Goal: Information Seeking & Learning: Learn about a topic

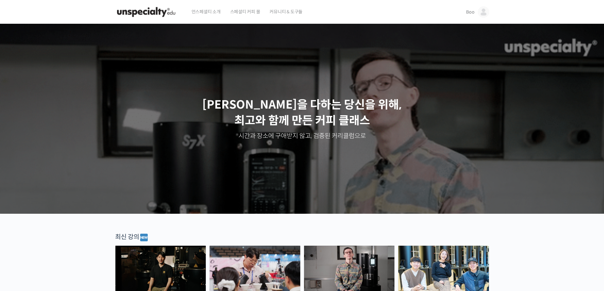
click at [471, 19] on link "Boo" at bounding box center [477, 12] width 23 height 24
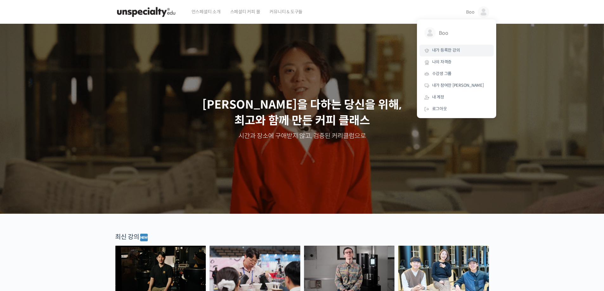
click at [453, 52] on span "내가 등록한 강의" at bounding box center [446, 50] width 28 height 5
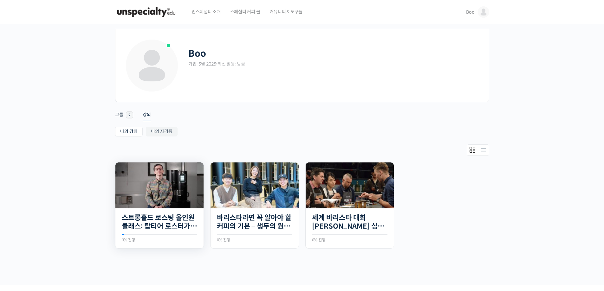
click at [119, 207] on img at bounding box center [159, 186] width 88 height 46
click at [152, 201] on img at bounding box center [159, 186] width 88 height 46
click at [270, 222] on link "바리스타라면 꼭 알아야 할 커피의 기본 – 생두의 원산지별 특징부터 구입, 품질 관리까지" at bounding box center [254, 222] width 75 height 17
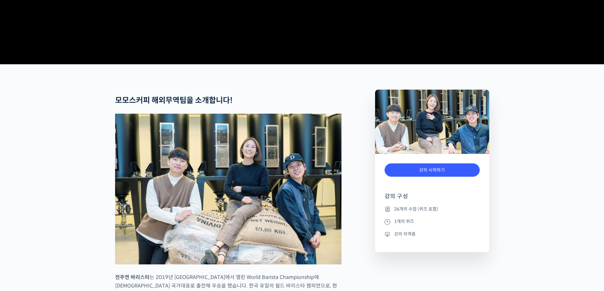
scroll to position [190, 0]
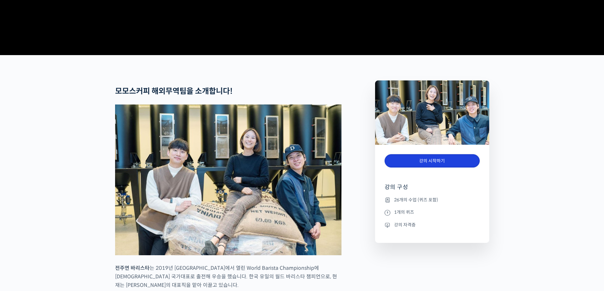
click at [444, 168] on link "강의 시작하기" at bounding box center [432, 161] width 95 height 14
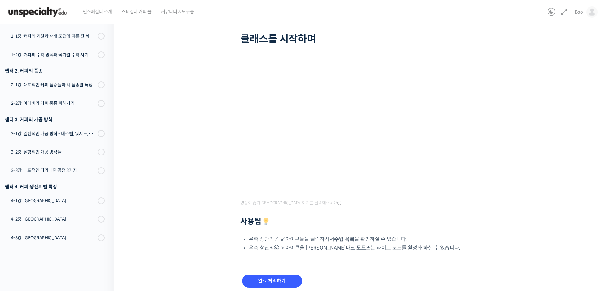
scroll to position [65, 0]
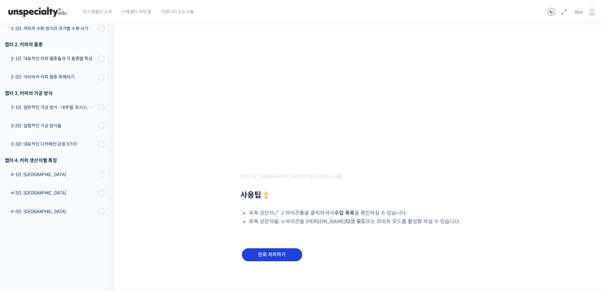
click at [267, 254] on input "완료 처리하기" at bounding box center [272, 255] width 60 height 13
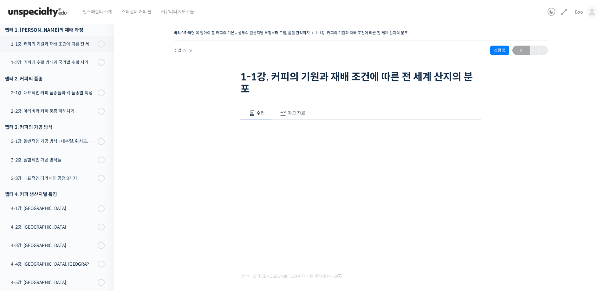
scroll to position [100, 0]
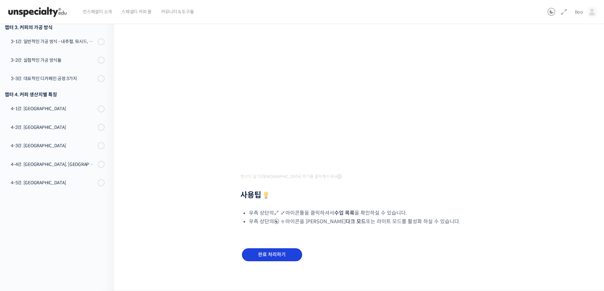
click at [272, 261] on input "완료 처리하기" at bounding box center [272, 255] width 60 height 13
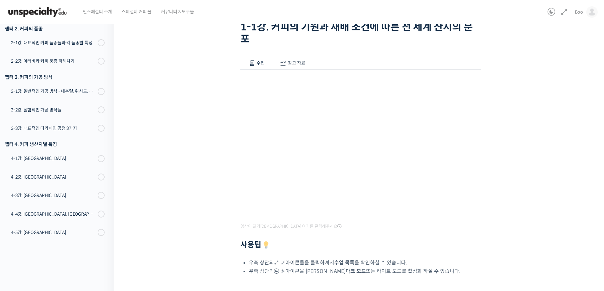
scroll to position [0, 0]
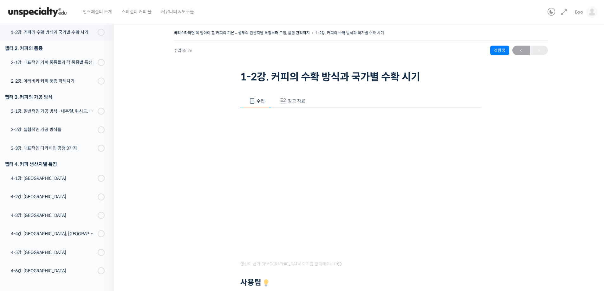
scroll to position [88, 0]
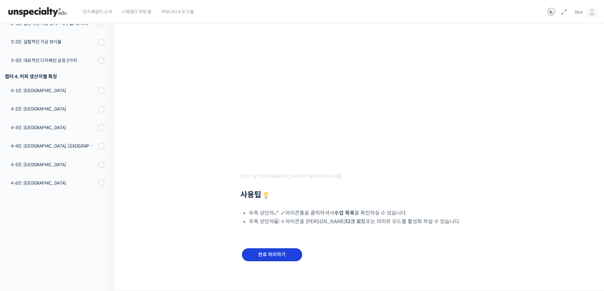
click at [271, 256] on input "완료 처리하기" at bounding box center [272, 255] width 60 height 13
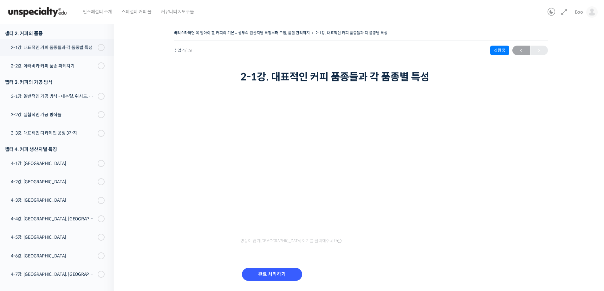
scroll to position [171, 0]
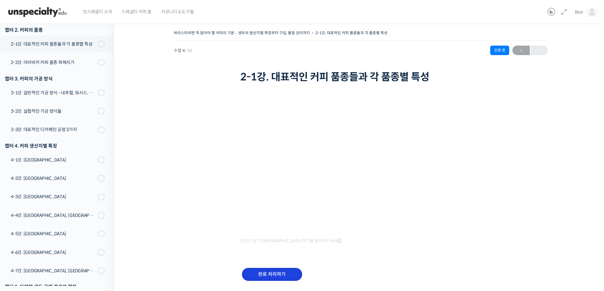
click at [271, 277] on input "완료 처리하기" at bounding box center [272, 274] width 60 height 13
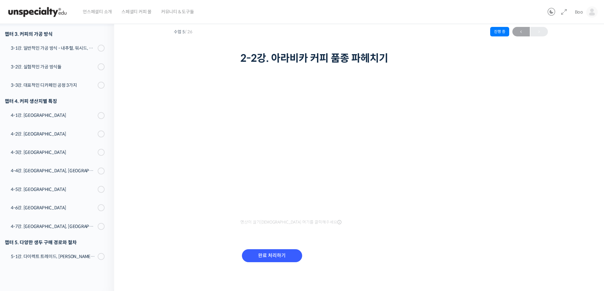
scroll to position [202, 0]
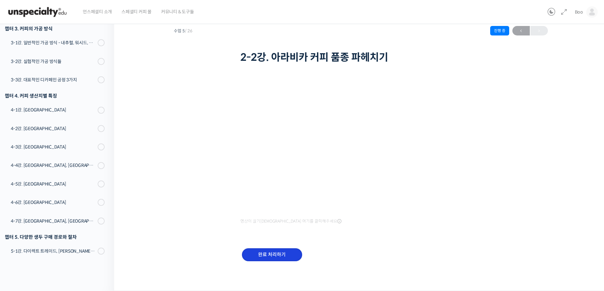
click at [275, 255] on input "완료 처리하기" at bounding box center [272, 255] width 60 height 13
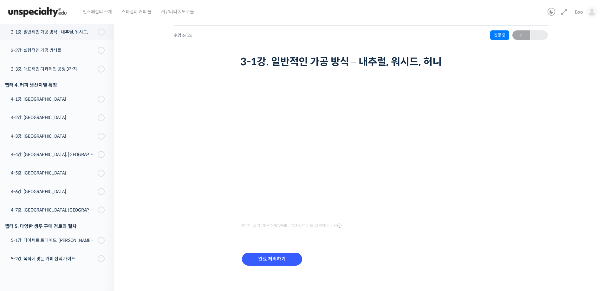
scroll to position [221, 0]
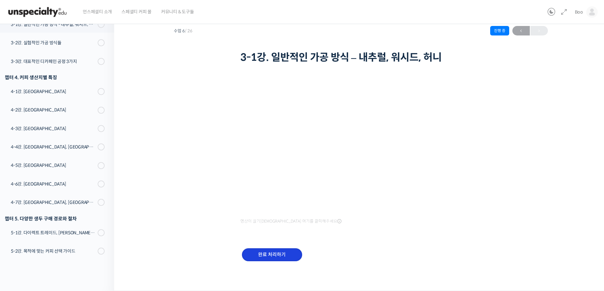
click at [269, 251] on input "완료 처리하기" at bounding box center [272, 255] width 60 height 13
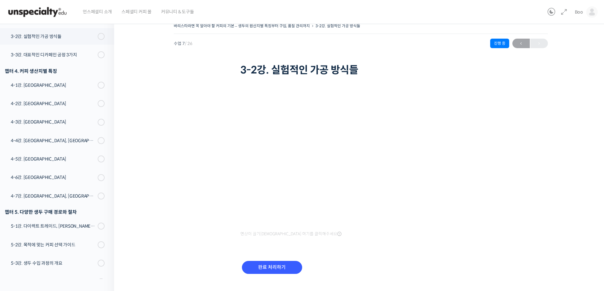
scroll to position [252, 0]
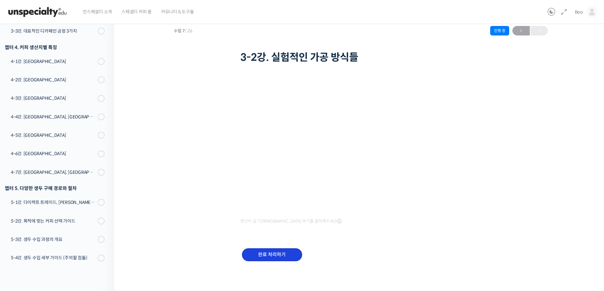
click at [282, 250] on input "완료 처리하기" at bounding box center [272, 255] width 60 height 13
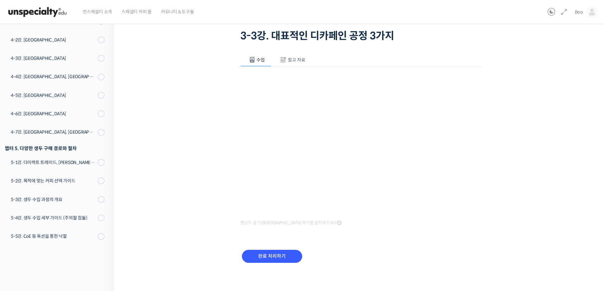
scroll to position [43, 0]
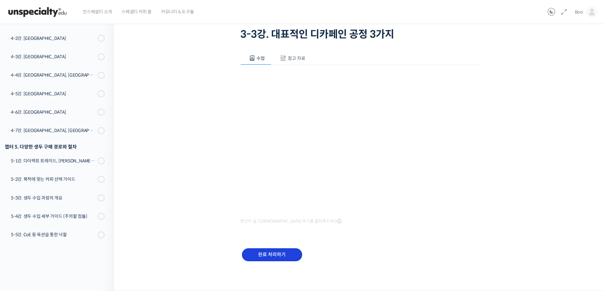
click at [291, 254] on input "완료 처리하기" at bounding box center [272, 255] width 60 height 13
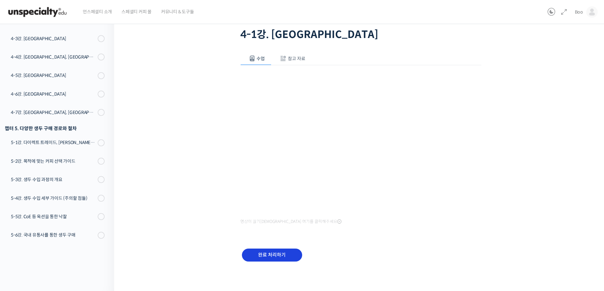
scroll to position [43, 0]
click at [287, 256] on input "완료 처리하기" at bounding box center [272, 255] width 60 height 13
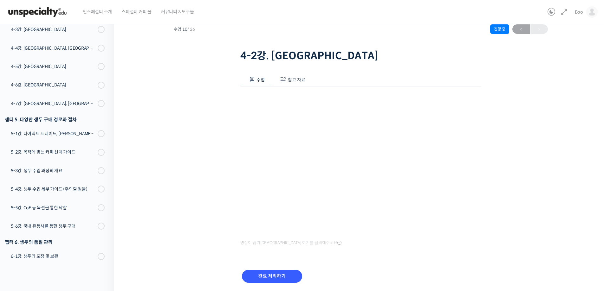
scroll to position [43, 0]
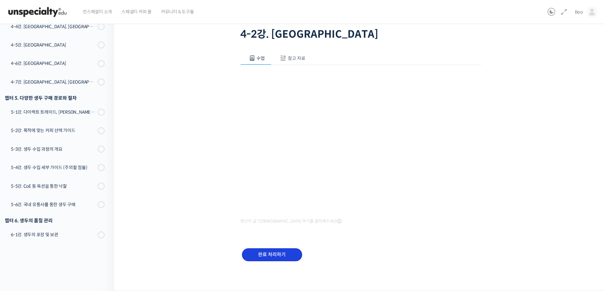
click at [272, 251] on input "완료 처리하기" at bounding box center [272, 255] width 60 height 13
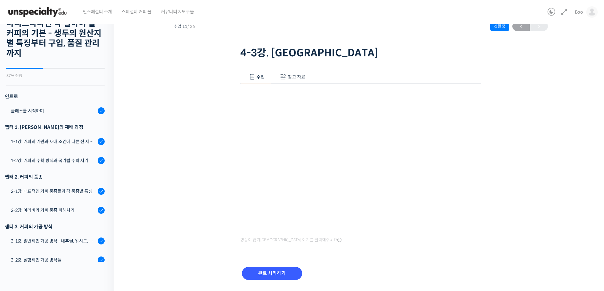
scroll to position [43, 0]
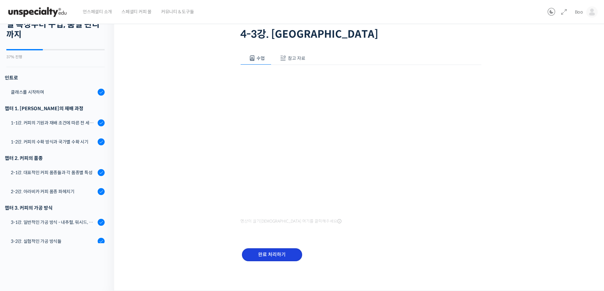
click at [274, 258] on input "완료 처리하기" at bounding box center [272, 255] width 60 height 13
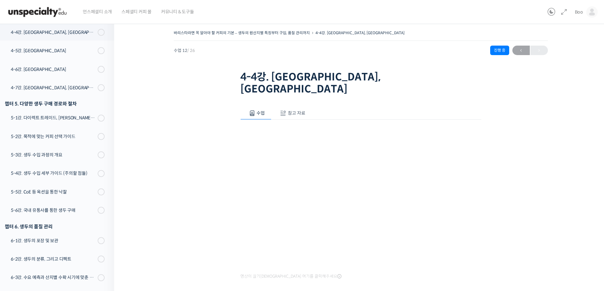
scroll to position [43, 0]
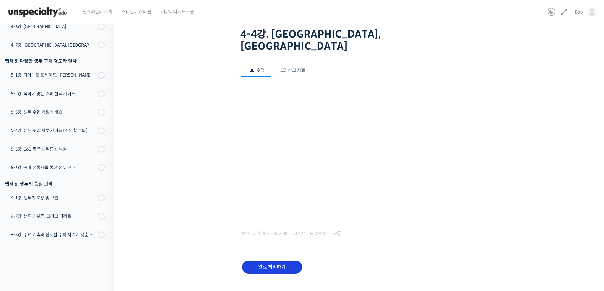
click at [278, 261] on input "완료 처리하기" at bounding box center [272, 267] width 60 height 13
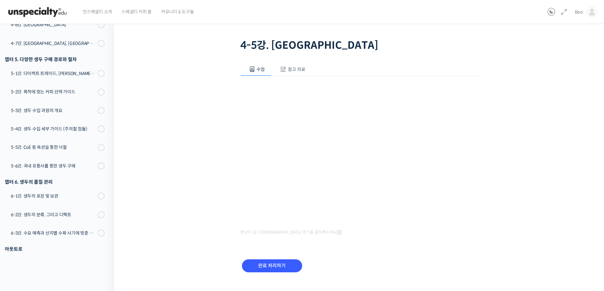
scroll to position [378, 0]
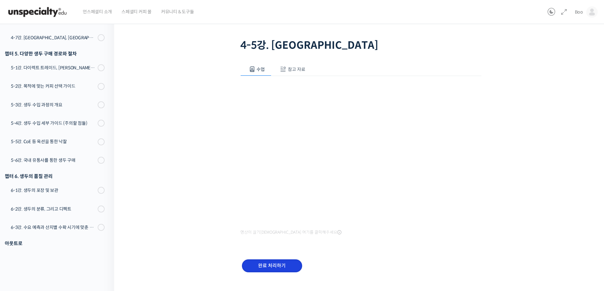
click at [288, 264] on input "완료 처리하기" at bounding box center [272, 266] width 60 height 13
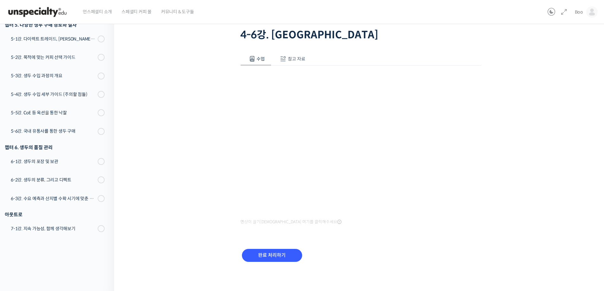
scroll to position [43, 0]
click at [270, 257] on input "완료 처리하기" at bounding box center [272, 255] width 60 height 13
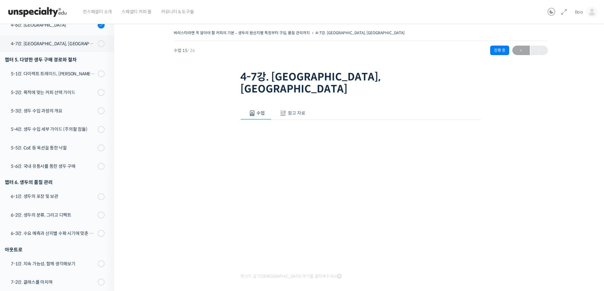
scroll to position [416, 0]
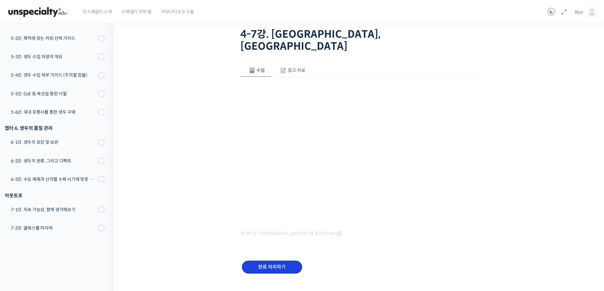
click at [268, 254] on div "완료 처리하기" at bounding box center [360, 272] width 241 height 36
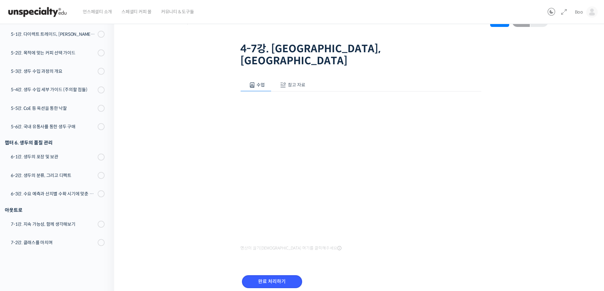
scroll to position [43, 0]
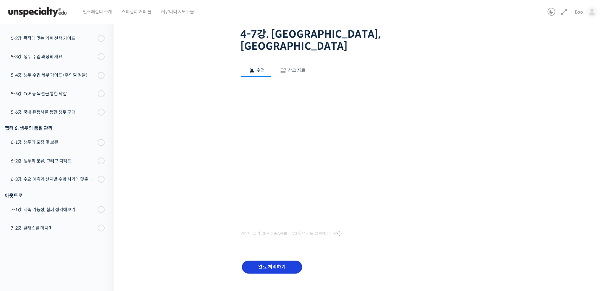
click at [267, 261] on input "완료 처리하기" at bounding box center [272, 267] width 60 height 13
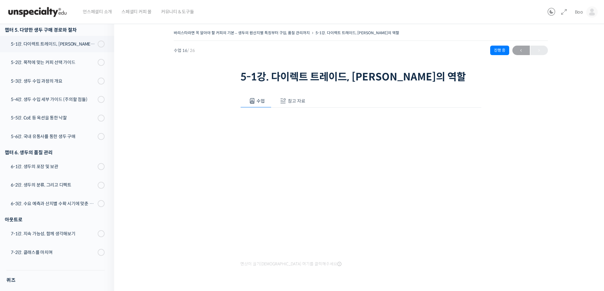
scroll to position [43, 0]
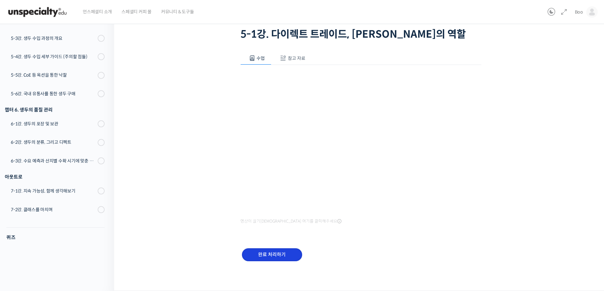
click at [278, 249] on input "완료 처리하기" at bounding box center [272, 255] width 60 height 13
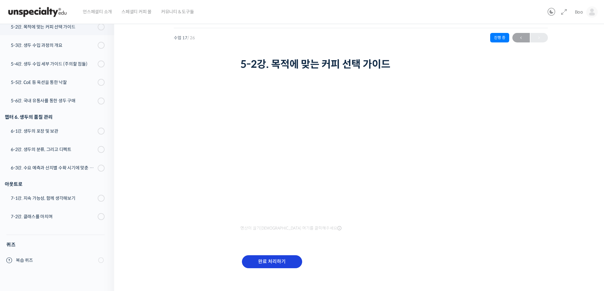
scroll to position [458, 0]
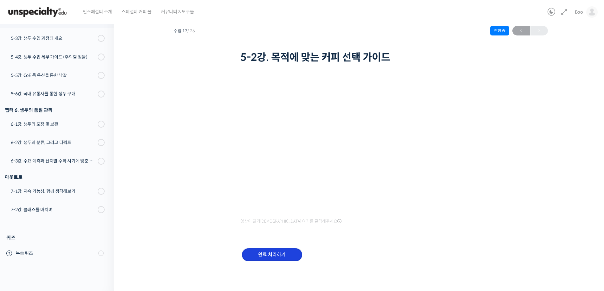
click at [283, 256] on input "완료 처리하기" at bounding box center [272, 255] width 60 height 13
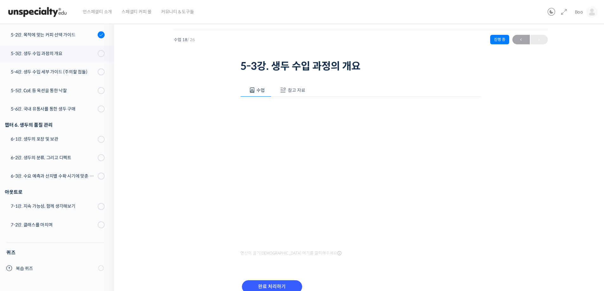
scroll to position [458, 0]
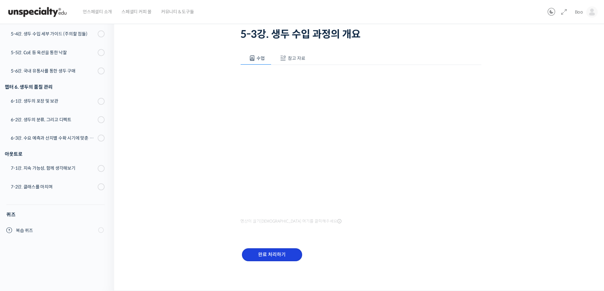
click at [282, 258] on input "완료 처리하기" at bounding box center [272, 255] width 60 height 13
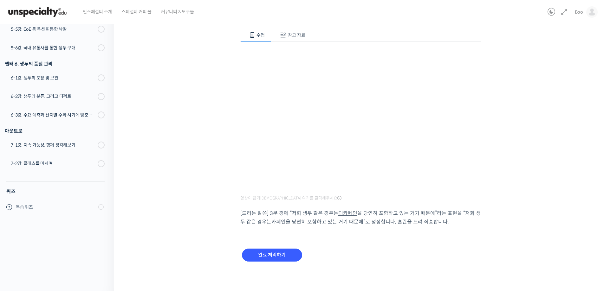
scroll to position [66, 0]
click at [292, 254] on input "완료 처리하기" at bounding box center [272, 255] width 60 height 13
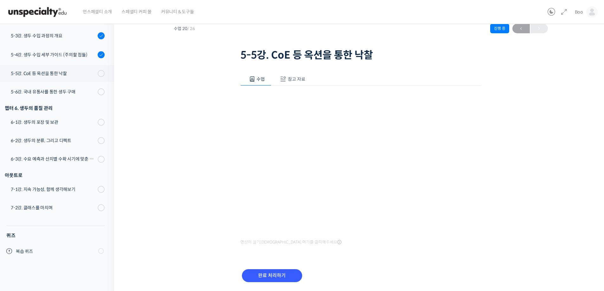
scroll to position [43, 0]
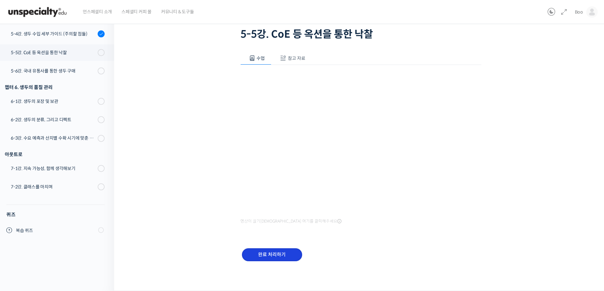
click at [289, 250] on input "완료 처리하기" at bounding box center [272, 255] width 60 height 13
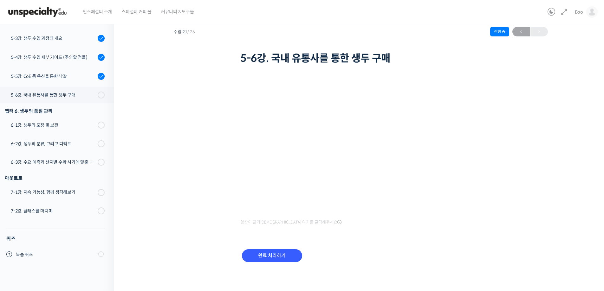
scroll to position [20, 0]
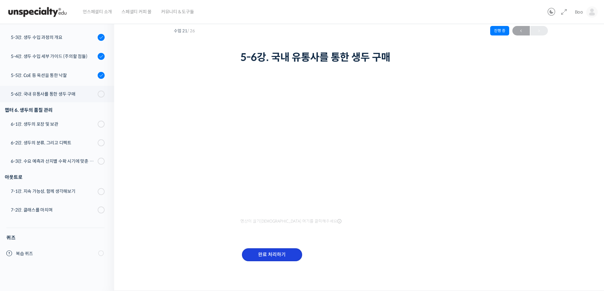
click at [288, 258] on input "완료 처리하기" at bounding box center [272, 255] width 60 height 13
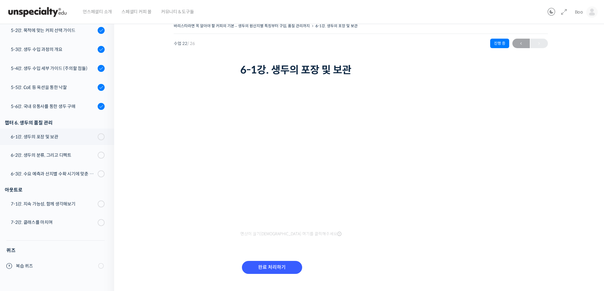
scroll to position [20, 0]
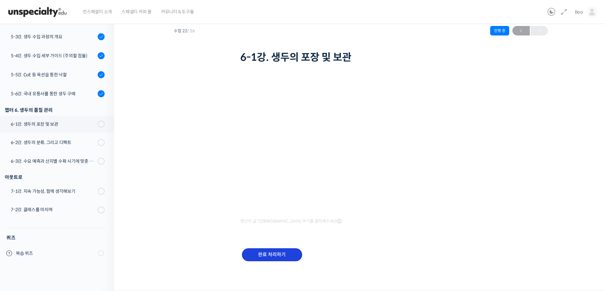
click at [284, 257] on input "완료 처리하기" at bounding box center [272, 255] width 60 height 13
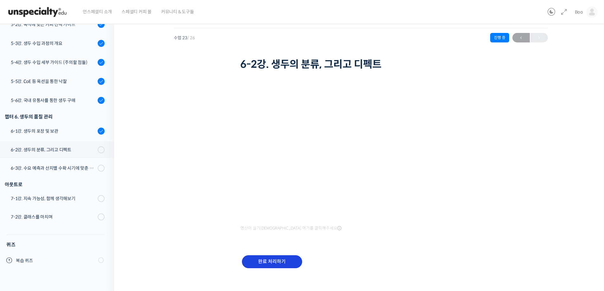
scroll to position [20, 0]
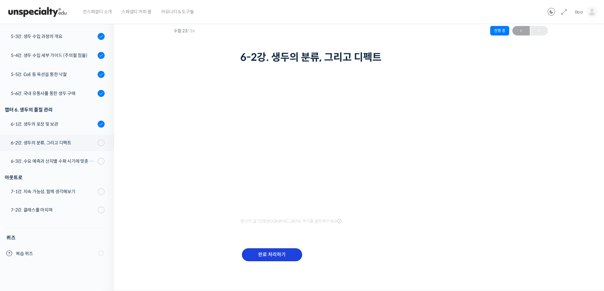
click at [282, 256] on input "완료 처리하기" at bounding box center [272, 255] width 60 height 13
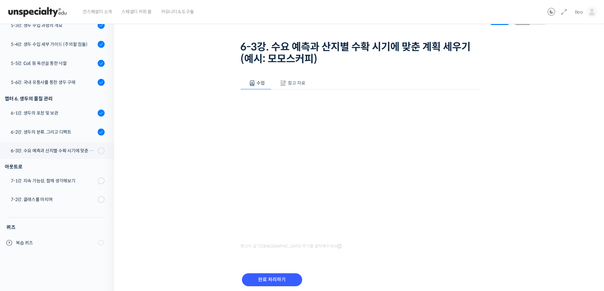
scroll to position [32, 0]
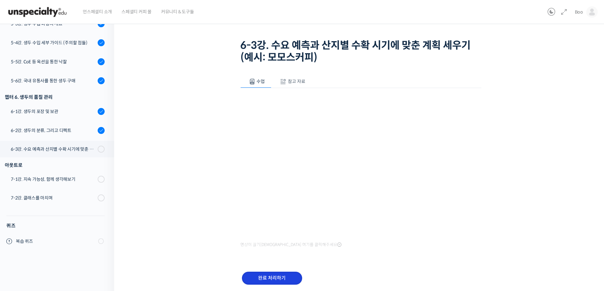
click at [279, 275] on input "완료 처리하기" at bounding box center [272, 278] width 60 height 13
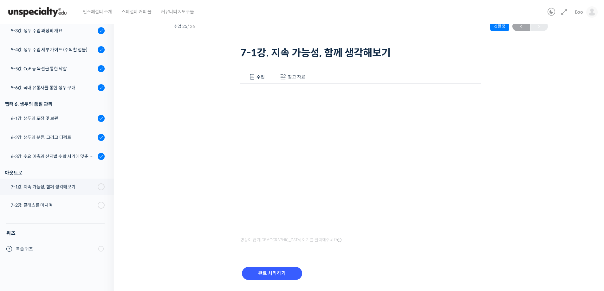
scroll to position [43, 0]
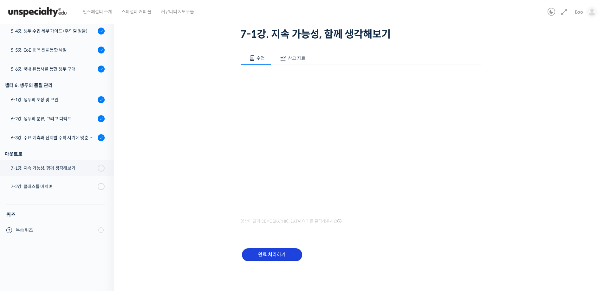
click at [277, 252] on input "완료 처리하기" at bounding box center [272, 255] width 60 height 13
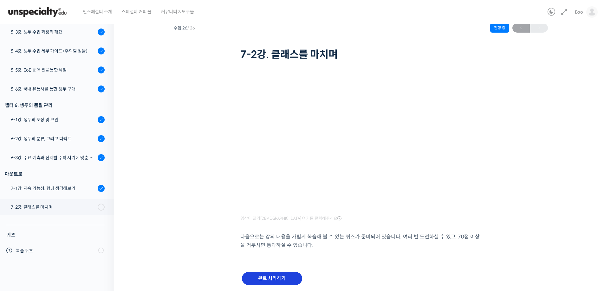
scroll to position [46, 0]
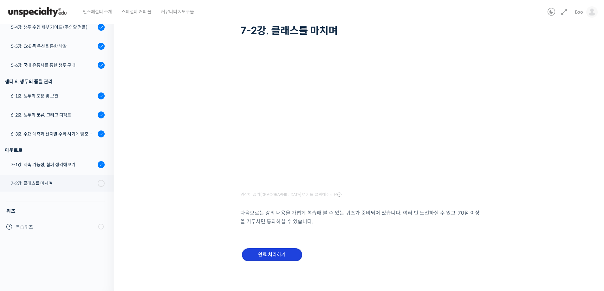
click at [290, 255] on input "완료 처리하기" at bounding box center [272, 255] width 60 height 13
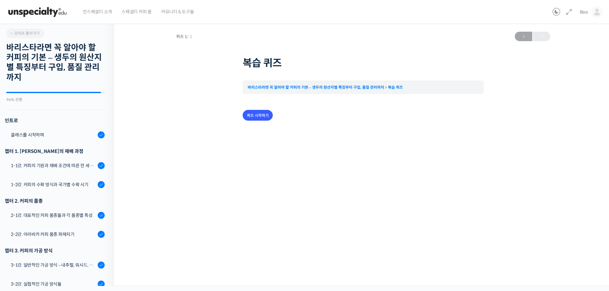
scroll to position [463, 0]
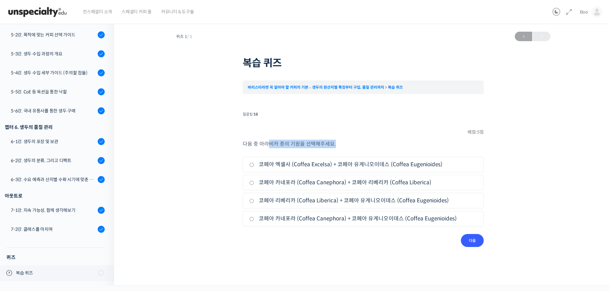
drag, startPoint x: 269, startPoint y: 146, endPoint x: 366, endPoint y: 146, distance: 97.0
click at [366, 146] on p "다음 중 아라비카 종의 기원을 선택해주세요." at bounding box center [363, 144] width 241 height 9
click at [472, 240] on input "다음" at bounding box center [472, 240] width 23 height 13
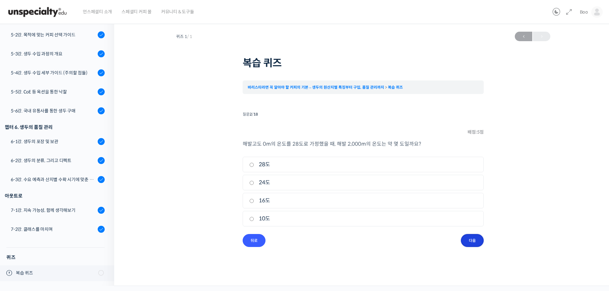
click at [473, 241] on input "다음" at bounding box center [472, 240] width 23 height 13
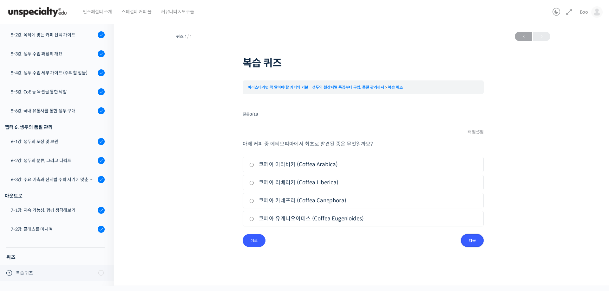
click at [473, 241] on input "다음" at bounding box center [472, 240] width 23 height 13
click at [555, 129] on div "퀴즈 1 / 1 [DATE] 9:54 오전 ← 이전 복습 퀴즈 바리스타라면 꼭 알아야 할 커피의 기본 – 생두의 원산지별 특징부터 구입, 품질…" at bounding box center [363, 138] width 434 height 219
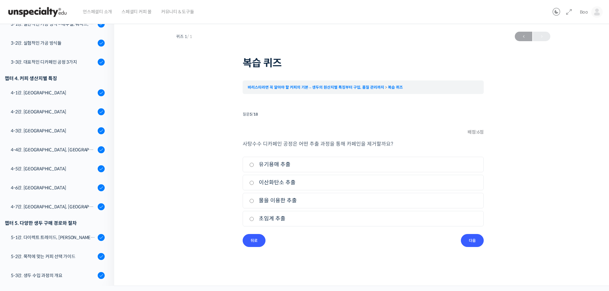
scroll to position [0, 0]
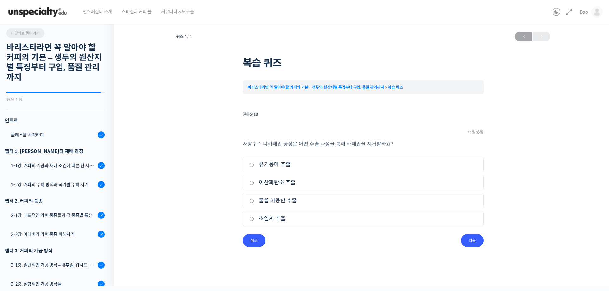
click at [33, 33] on span "강의로 돌아가기" at bounding box center [25, 33] width 30 height 5
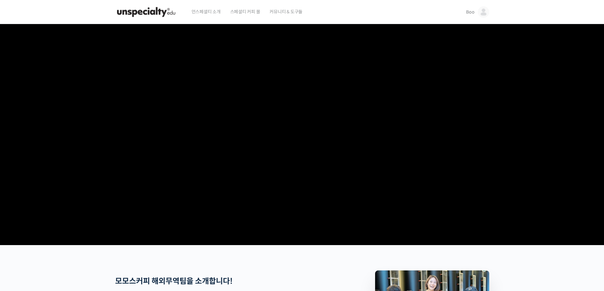
click at [483, 9] on img at bounding box center [483, 11] width 11 height 11
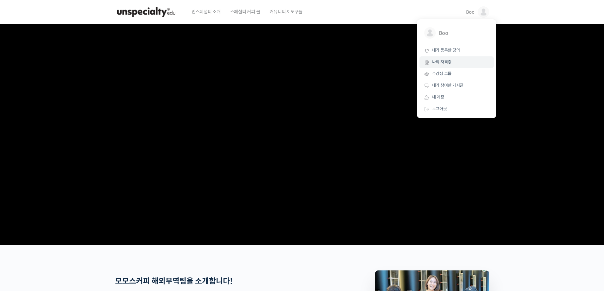
click at [460, 62] on link "나의 자격증" at bounding box center [456, 62] width 74 height 12
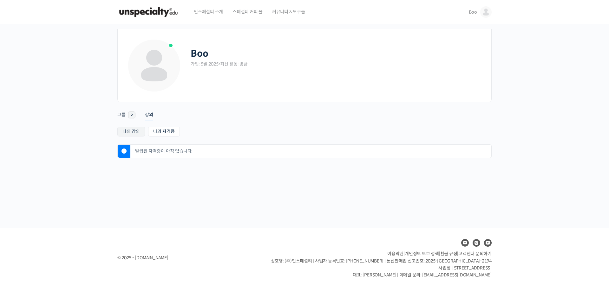
click at [125, 129] on link "나의 강의" at bounding box center [131, 132] width 28 height 10
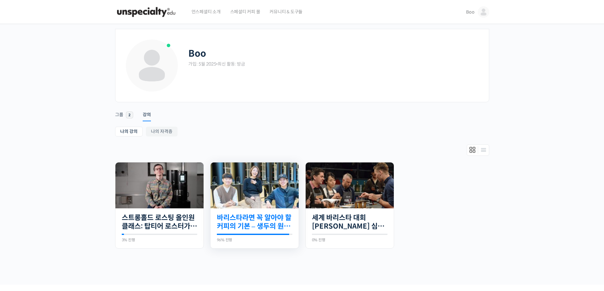
click at [275, 218] on link "바리스타라면 꼭 알아야 할 커피의 기본 – 생두의 원산지별 특징부터 구입, 품질 관리까지" at bounding box center [254, 222] width 75 height 17
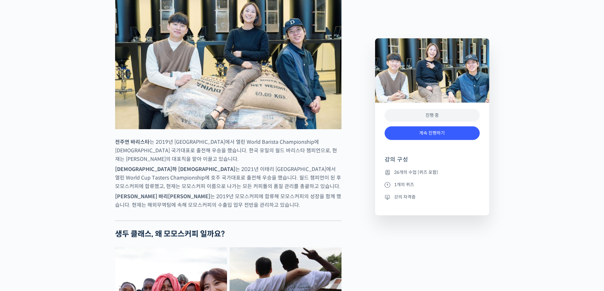
scroll to position [317, 0]
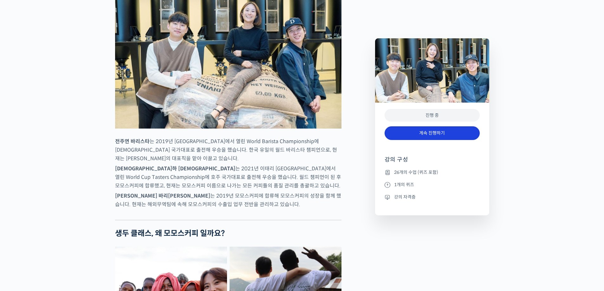
click at [432, 134] on link "계속 진행하기" at bounding box center [432, 133] width 95 height 14
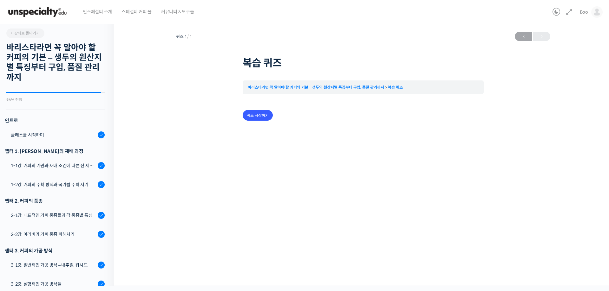
scroll to position [463, 0]
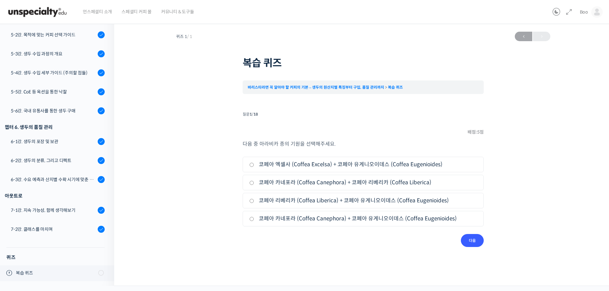
click at [281, 181] on label "코페아 카네포라 (Coffea Canephora) + 코페아 리베리카 (Coffea Liberica)" at bounding box center [363, 182] width 228 height 9
click at [254, 181] on input "코페아 카네포라 (Coffea Canephora) + 코페아 리베리카 (Coffea Liberica)" at bounding box center [251, 183] width 5 height 4
radio input "true"
click at [472, 240] on input "다음" at bounding box center [472, 240] width 23 height 13
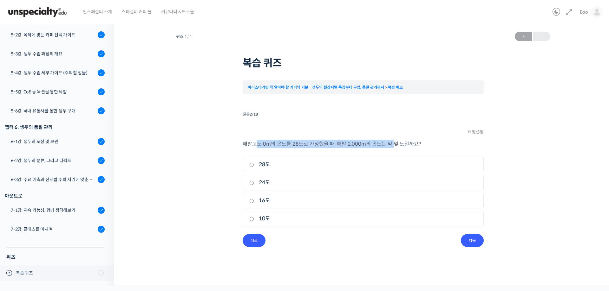
drag, startPoint x: 257, startPoint y: 145, endPoint x: 426, endPoint y: 147, distance: 169.0
click at [411, 147] on p "해발고도 0m의 온도를 28도로 가정했을 때, 해발 2,000m의 온도는 약 몇 도일까요?" at bounding box center [363, 144] width 241 height 9
click at [426, 147] on p "해발고도 0m의 온도를 28도로 가정했을 때, 해발 2,000m의 온도는 약 몇 도일까요?" at bounding box center [363, 144] width 241 height 9
drag, startPoint x: 276, startPoint y: 204, endPoint x: 340, endPoint y: 206, distance: 65.0
click at [276, 204] on label "16도" at bounding box center [363, 201] width 228 height 9
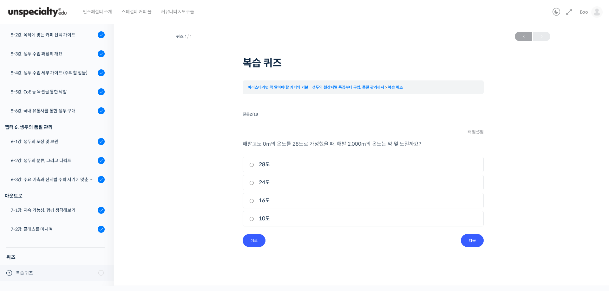
click at [254, 203] on input "16도" at bounding box center [251, 201] width 5 height 4
radio input "true"
click at [477, 243] on input "다음" at bounding box center [472, 240] width 23 height 13
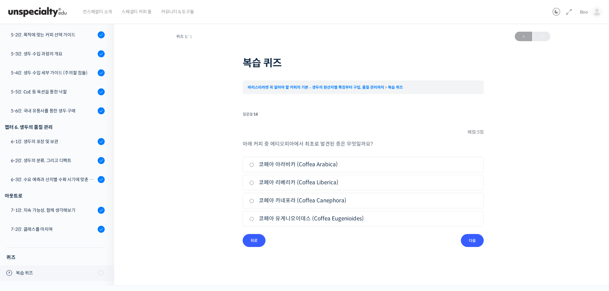
click at [281, 165] on label "코페아 아라비카 (Coffea Arabica)" at bounding box center [363, 164] width 228 height 9
click at [254, 165] on input "코페아 아라비카 (Coffea Arabica)" at bounding box center [251, 165] width 5 height 4
radio input "true"
click at [475, 238] on input "다음" at bounding box center [472, 240] width 23 height 13
click at [295, 184] on label "부티르산 (Butyric acid)" at bounding box center [363, 182] width 228 height 9
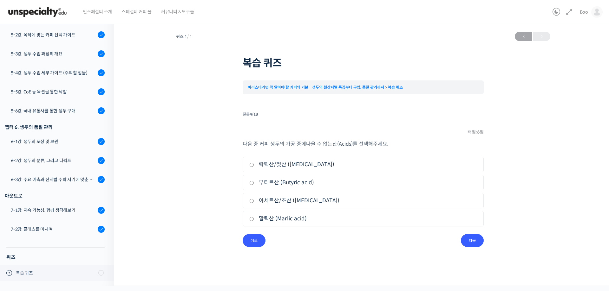
click at [254, 184] on input "부티르산 (Butyric acid)" at bounding box center [251, 183] width 5 height 4
radio input "true"
click at [474, 243] on input "다음" at bounding box center [472, 240] width 23 height 13
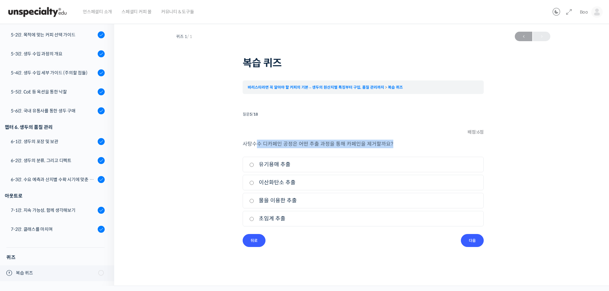
drag, startPoint x: 254, startPoint y: 143, endPoint x: 416, endPoint y: 143, distance: 162.0
click at [415, 143] on p "사탕수수 디카페인 공정은 어떤 추출 과정을 통해 카페인을 제거할까요 ?" at bounding box center [363, 144] width 241 height 9
click at [417, 143] on p "사탕수수 디카페인 공정은 어떤 추출 과정을 통해 카페인을 제거할까요 ?" at bounding box center [363, 144] width 241 height 9
click at [282, 202] on label "물을 이용한 추출" at bounding box center [363, 201] width 228 height 9
click at [254, 202] on input "물을 이용한 추출" at bounding box center [251, 201] width 5 height 4
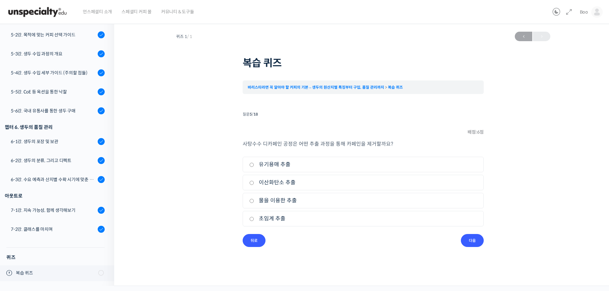
radio input "true"
click at [277, 219] on label "초임계 추출" at bounding box center [363, 219] width 228 height 9
click at [254, 219] on input "초임계 추출" at bounding box center [251, 219] width 5 height 4
radio input "true"
click at [470, 238] on input "다음" at bounding box center [472, 240] width 23 height 13
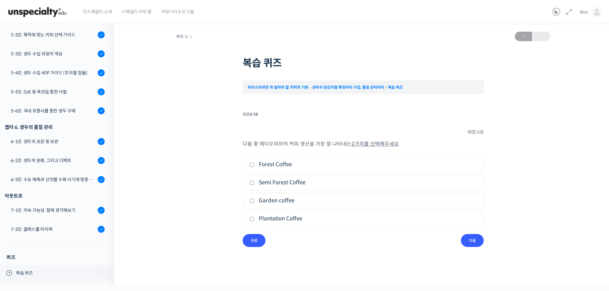
drag, startPoint x: 376, startPoint y: 152, endPoint x: 450, endPoint y: 152, distance: 74.5
click at [445, 152] on div "다음 중 에티오피아의 커피 생산을 가장 잘 나타내는 2가지를 선택해주세요 . 1. Forest Coffee 2. Semi Forest Coff…" at bounding box center [363, 187] width 241 height 94
click at [451, 152] on div "다음 중 에티오피아의 커피 생산을 가장 잘 나타내는 2가지를 선택해주세요 . 1. Forest Coffee 2. Semi Forest Coff…" at bounding box center [363, 187] width 241 height 94
click at [279, 185] on label "Semi Forest Coffee" at bounding box center [363, 182] width 228 height 9
click at [254, 185] on input "Semi Forest Coffee" at bounding box center [251, 183] width 5 height 4
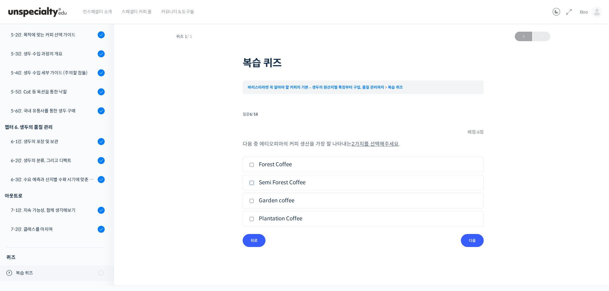
checkbox input "true"
click at [279, 203] on label "Garden coffee" at bounding box center [363, 201] width 228 height 9
click at [254, 203] on input "Garden coffee" at bounding box center [251, 201] width 5 height 4
checkbox input "true"
click at [473, 243] on input "다음" at bounding box center [472, 240] width 23 height 13
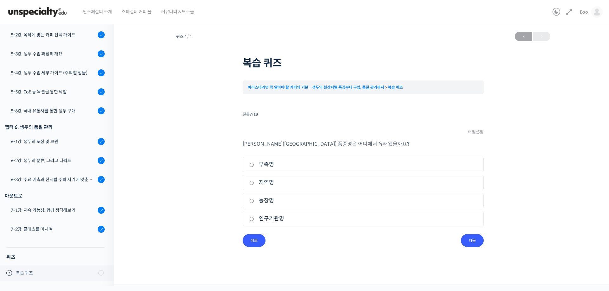
click at [263, 184] on label "지역명" at bounding box center [363, 182] width 228 height 9
click at [254, 184] on input "지역명" at bounding box center [251, 183] width 5 height 4
radio input "true"
click at [466, 240] on input "다음" at bounding box center [472, 240] width 23 height 13
drag, startPoint x: 270, startPoint y: 165, endPoint x: 385, endPoint y: 227, distance: 130.0
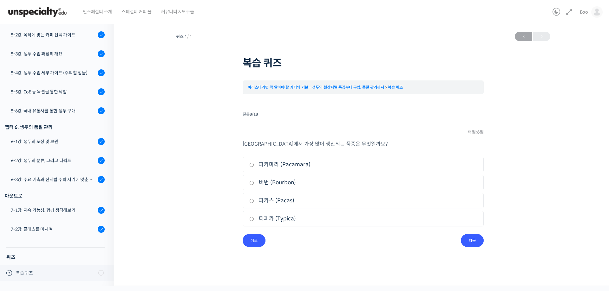
click at [271, 165] on label "파카마라 (Pacamara)" at bounding box center [363, 164] width 228 height 9
click at [254, 165] on input "파카마라 (Pacamara)" at bounding box center [251, 165] width 5 height 4
radio input "true"
click at [482, 248] on div "퀴즈 1 / 1 2026년 05월 24일 9:54 오전 ← 이전 복습 퀴즈 바리스타라면 꼭 알아야 할 커피의 기본 – 생두의 원산지별 특징부터…" at bounding box center [363, 144] width 434 height 231
click at [470, 240] on input "다음" at bounding box center [472, 240] width 23 height 13
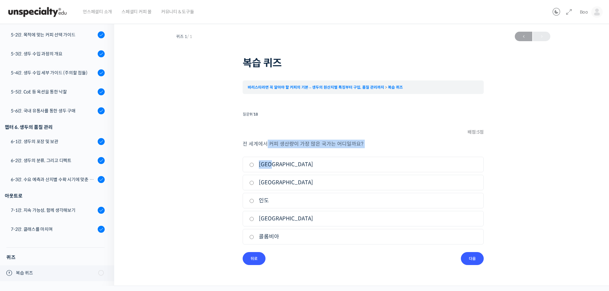
drag, startPoint x: 300, startPoint y: 148, endPoint x: 338, endPoint y: 154, distance: 38.5
click at [342, 152] on div "전 세계에서 커피 생산량이 가장 많은 국가는 어디일까요? 1. 브라질 2. 인도네시아 3. 인도 4. 베트남 5. 콜롬비아" at bounding box center [363, 196] width 241 height 113
click at [257, 168] on label "브라질" at bounding box center [363, 164] width 228 height 9
click at [254, 167] on input "브라질" at bounding box center [251, 165] width 5 height 4
radio input "true"
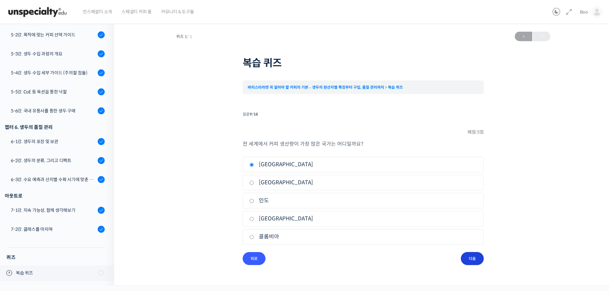
click at [474, 259] on input "다음" at bounding box center [472, 258] width 23 height 13
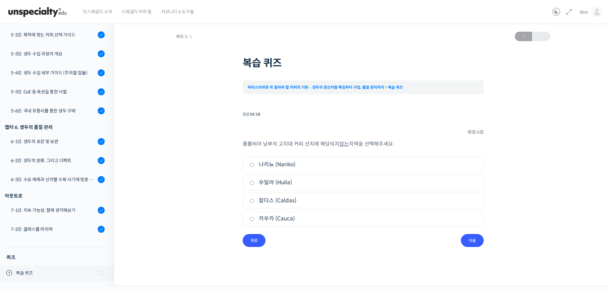
drag, startPoint x: 285, startPoint y: 144, endPoint x: 421, endPoint y: 144, distance: 136.0
click at [420, 144] on div "퀴즈 1 / 1 2026년 05월 24일 9:54 오전 ← 이전 복습 퀴즈 바리스타라면 꼭 알아야 할 커피의 기본 – 생두의 원산지별 특징부터…" at bounding box center [363, 138] width 434 height 219
click at [421, 144] on p "콜롬비아 남부의 고지대 커피 산지에 해당되지 않는 지역을 선택해주세요." at bounding box center [363, 144] width 241 height 9
click at [268, 165] on label "나리뇨 (Nariño)" at bounding box center [363, 164] width 228 height 9
click at [254, 165] on input "나리뇨 (Nariño)" at bounding box center [251, 165] width 5 height 4
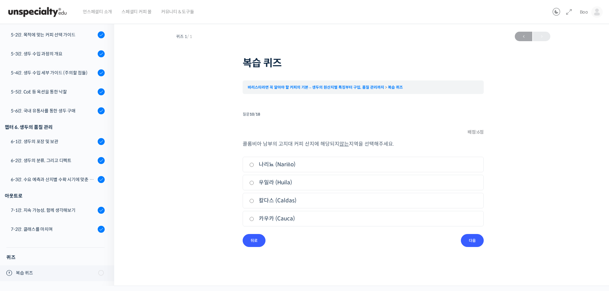
radio input "true"
click at [266, 181] on label "우일라 (Huila)" at bounding box center [363, 182] width 228 height 9
click at [254, 181] on input "우일라 (Huila)" at bounding box center [251, 183] width 5 height 4
radio input "true"
click at [476, 243] on input "다음" at bounding box center [472, 240] width 23 height 13
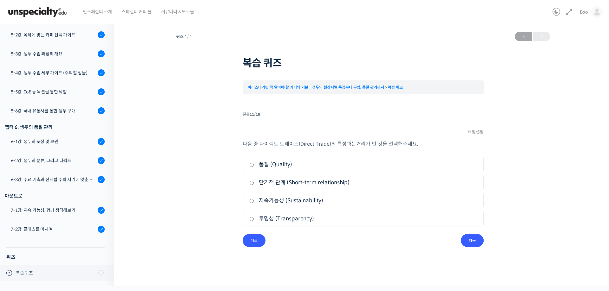
click at [287, 185] on label "단기적 관계 (Short-term relationship)" at bounding box center [363, 182] width 228 height 9
click at [254, 185] on input "단기적 관계 (Short-term relationship)" at bounding box center [251, 183] width 5 height 4
radio input "true"
click at [477, 245] on input "다음" at bounding box center [472, 240] width 23 height 13
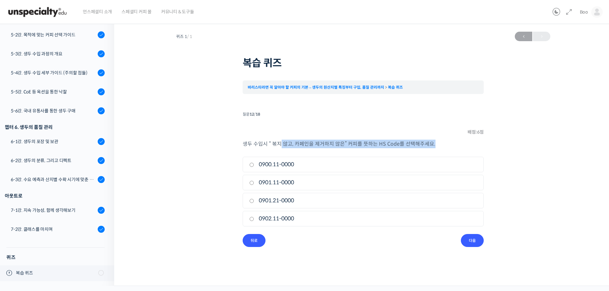
drag, startPoint x: 279, startPoint y: 141, endPoint x: 442, endPoint y: 149, distance: 163.8
click at [440, 149] on div "생두 수입시 “볶지 않고, 카페인을 제거하지 않은” 커피를 뜻하는 HS Code를 선택해주세요. 1. 0900.11-0000 2. 0901.…" at bounding box center [363, 187] width 241 height 94
click at [447, 150] on div "생두 수입시 “볶지 않고, 카페인을 제거하지 않은” 커피를 뜻하는 HS Code를 선택해주세요. 1. 0900.11-0000 2. 0901.…" at bounding box center [363, 187] width 241 height 94
click at [252, 185] on input "0901.11-0000" at bounding box center [251, 183] width 5 height 4
radio input "true"
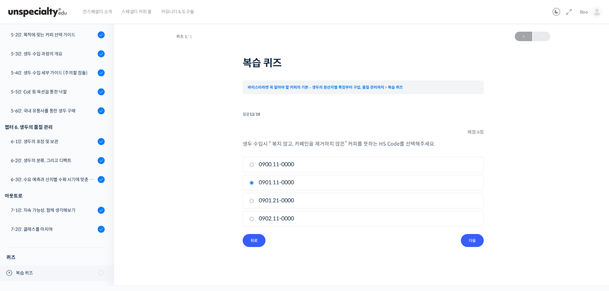
click at [283, 218] on label "0902.11-0000" at bounding box center [363, 219] width 228 height 9
click at [254, 218] on input "0902.11-0000" at bounding box center [251, 219] width 5 height 4
radio input "true"
click at [475, 243] on input "다음" at bounding box center [472, 240] width 23 height 13
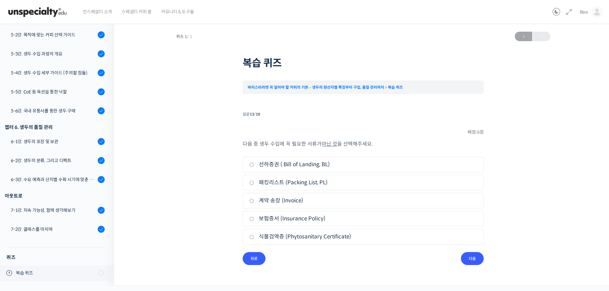
click at [272, 220] on label "보험증서 (Insurance Policy)" at bounding box center [363, 219] width 228 height 9
click at [254, 220] on input "보험증서 (Insurance Policy)" at bounding box center [251, 219] width 5 height 4
radio input "true"
click at [463, 257] on input "다음" at bounding box center [472, 258] width 23 height 13
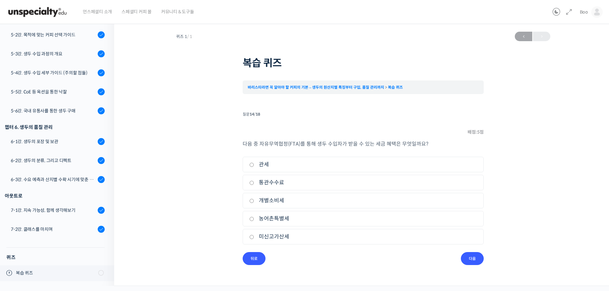
drag, startPoint x: 248, startPoint y: 143, endPoint x: 454, endPoint y: 152, distance: 205.9
click at [462, 157] on div "다음 중 자유무역협정(FTA)를 통해 생두 수입자가 받을 수 있는 세금 혜택은 무엇일까요? 1. 관세 2. 통관수수료 3. 개별소비세 4. 농…" at bounding box center [363, 196] width 241 height 113
click at [450, 149] on div "다음 중 자유무역협정(FTA)를 통해 생두 수입자가 받을 수 있는 세금 혜택은 무엇일까요? 1. 관세 2. 통관수수료 3. 개별소비세 4. 농…" at bounding box center [363, 196] width 241 height 113
click at [265, 163] on label "관세" at bounding box center [363, 164] width 228 height 9
click at [254, 163] on input "관세" at bounding box center [251, 165] width 5 height 4
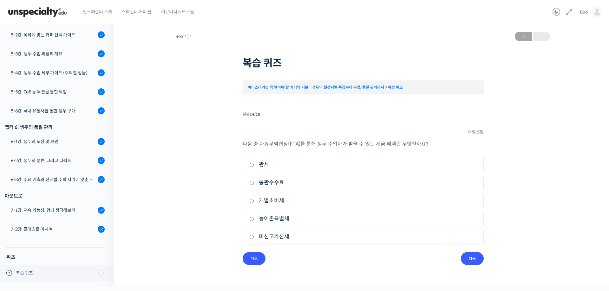
radio input "true"
click at [476, 255] on input "다음" at bounding box center [472, 258] width 23 height 13
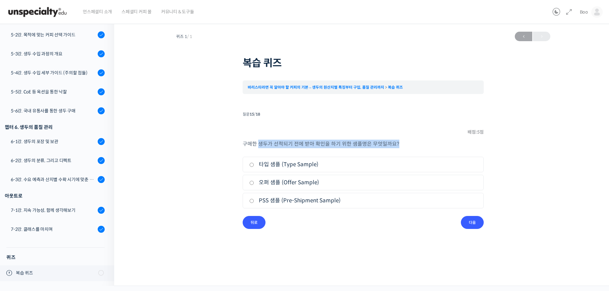
drag, startPoint x: 258, startPoint y: 145, endPoint x: 435, endPoint y: 144, distance: 177.5
click at [435, 144] on p "구매한 생두가 선적되기 전에 받아 확인을 하기 위한 샘플명은 무엇일까요?" at bounding box center [363, 144] width 241 height 9
click at [436, 144] on p "구매한 생두가 선적되기 전에 받아 확인을 하기 위한 샘플명은 무엇일까요?" at bounding box center [363, 144] width 241 height 9
click at [271, 202] on label "PSS 샘플 (Pre-Shipment Sample)" at bounding box center [363, 201] width 228 height 9
click at [254, 202] on input "PSS 샘플 (Pre-Shipment Sample)" at bounding box center [251, 201] width 5 height 4
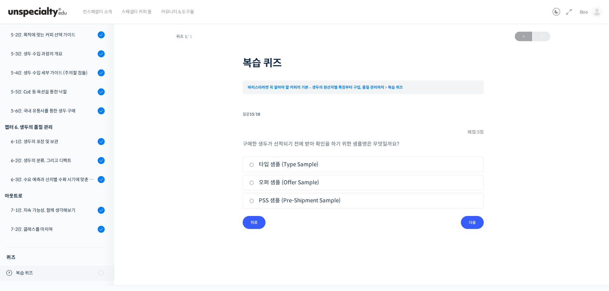
radio input "true"
click at [468, 219] on input "다음" at bounding box center [472, 222] width 23 height 13
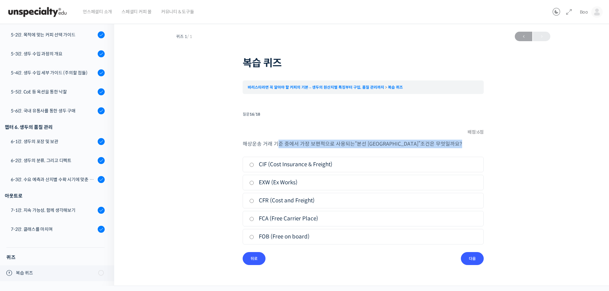
drag, startPoint x: 280, startPoint y: 141, endPoint x: 443, endPoint y: 146, distance: 163.7
click at [437, 146] on p "해상운송 거래 기준 중에서 가장 보편적으로 사용되는 “ 본선 인도 ” 조건은 무엇일까요 ?" at bounding box center [363, 144] width 241 height 9
click at [444, 147] on p "해상운송 거래 기준 중에서 가장 보편적으로 사용되는 “ 본선 인도 ” 조건은 무엇일까요 ?" at bounding box center [363, 144] width 241 height 9
drag, startPoint x: 260, startPoint y: 141, endPoint x: 445, endPoint y: 147, distance: 184.9
click at [428, 147] on div "퀴즈 1 / 1 2026년 05월 24일 9:54 오전 ← 이전 복습 퀴즈 바리스타라면 꼭 알아야 할 커피의 기본 – 생두의 원산지별 특징부터…" at bounding box center [363, 147] width 434 height 237
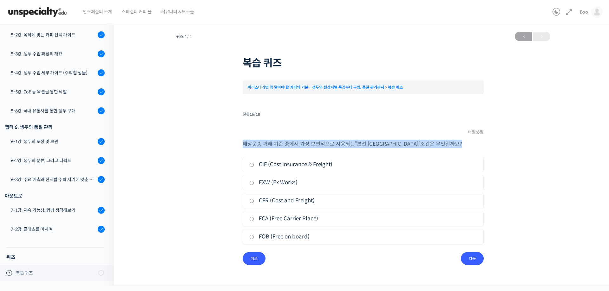
drag, startPoint x: 452, startPoint y: 147, endPoint x: 425, endPoint y: 159, distance: 29.8
click at [452, 148] on p "해상운송 거래 기준 중에서 가장 보편적으로 사용되는 “ 본선 인도 ” 조건은 무엇일까요 ?" at bounding box center [363, 144] width 241 height 9
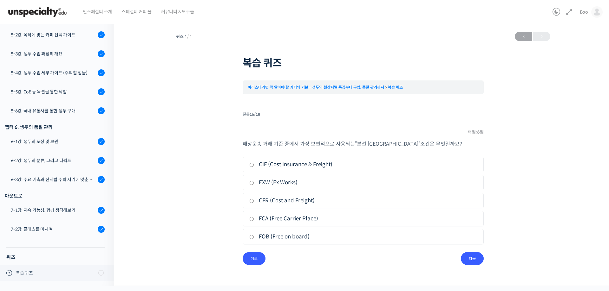
click at [266, 222] on label "FCA (Free Carrier Place)" at bounding box center [363, 219] width 228 height 9
click at [254, 221] on input "FCA (Free Carrier Place)" at bounding box center [251, 219] width 5 height 4
radio input "true"
click at [469, 262] on input "다음" at bounding box center [472, 258] width 23 height 13
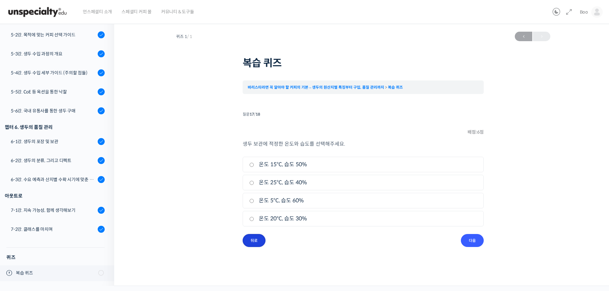
click at [250, 242] on input "뒤로" at bounding box center [254, 240] width 23 height 13
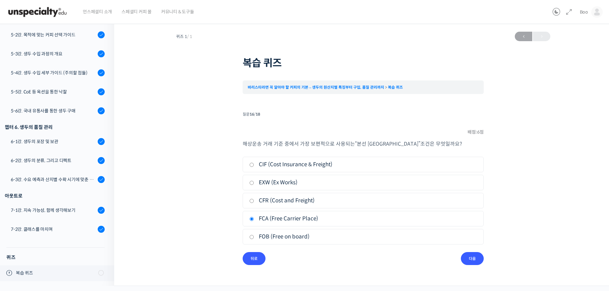
click at [263, 236] on label "FOB (Free on board)" at bounding box center [363, 237] width 228 height 9
click at [254, 236] on input "FOB (Free on board)" at bounding box center [251, 237] width 5 height 4
radio input "true"
click at [473, 254] on input "다음" at bounding box center [472, 258] width 23 height 13
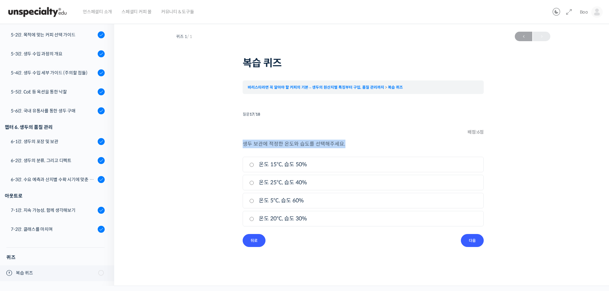
drag, startPoint x: 242, startPoint y: 143, endPoint x: 384, endPoint y: 146, distance: 142.1
click at [384, 146] on div "퀴즈 1 / 1 2026년 05월 24일 9:54 오전 ← 이전 복습 퀴즈 바리스타라면 꼭 알아야 할 커피의 기본 – 생두의 원산지별 특징부터…" at bounding box center [363, 138] width 434 height 219
click at [384, 146] on p "생두 보관에 적정한 온도와 습도를 선택해주세요." at bounding box center [363, 144] width 241 height 9
click at [267, 220] on label "온도 20°C, 습도 30%" at bounding box center [363, 219] width 228 height 9
click at [254, 220] on input "온도 20°C, 습도 30%" at bounding box center [251, 219] width 5 height 4
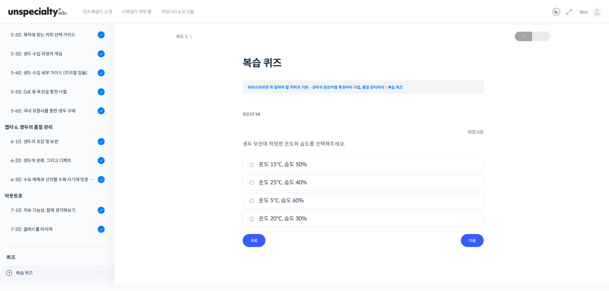
radio input "true"
click at [472, 240] on input "다음" at bounding box center [472, 240] width 23 height 13
drag, startPoint x: 393, startPoint y: 263, endPoint x: 475, endPoint y: 244, distance: 84.0
click at [399, 261] on div "퀴즈 1 / 1 2026년 05월 24일 9:54 오전 ← 이전 복습 퀴즈 바리스타라면 꼭 알아야 할 커피의 기본 – 생두의 원산지별 특징부터…" at bounding box center [363, 152] width 498 height 267
click at [477, 243] on input "퀴즈 마치기" at bounding box center [466, 240] width 34 height 13
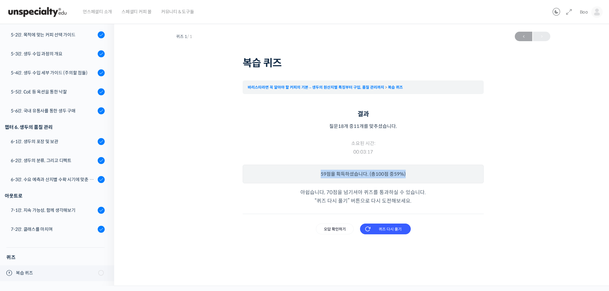
drag, startPoint x: 432, startPoint y: 174, endPoint x: 307, endPoint y: 174, distance: 125.2
click at [307, 174] on p "59 점을 획득하셨습니다. (총 100 점 중 59% )" at bounding box center [363, 174] width 241 height 19
click at [435, 175] on p "59 점을 획득하셨습니다. (총 100 점 중 59% )" at bounding box center [363, 174] width 241 height 19
click at [341, 232] on input "오답 확인하기" at bounding box center [335, 229] width 38 height 11
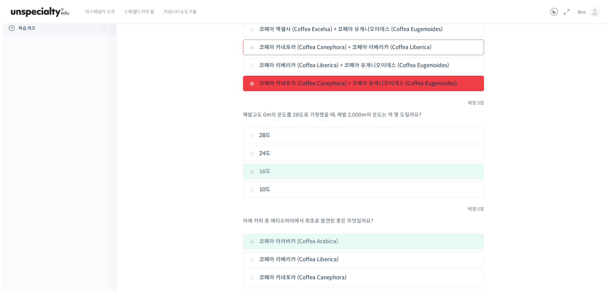
scroll to position [0, 0]
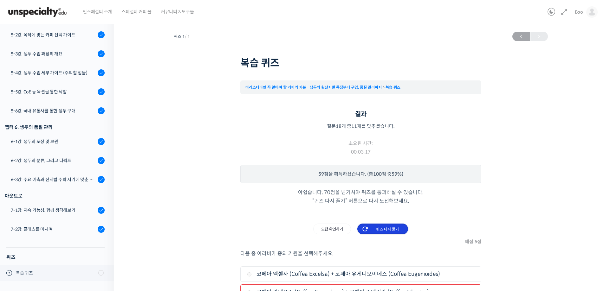
click at [379, 229] on input "퀴즈 다시 풀기" at bounding box center [382, 229] width 51 height 11
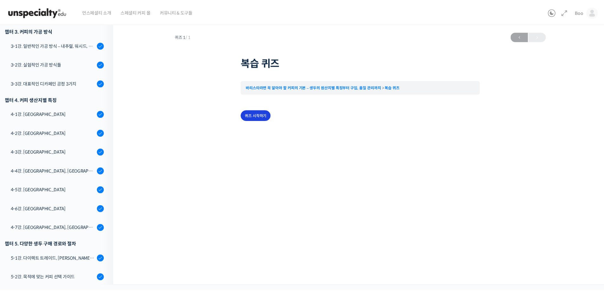
scroll to position [463, 0]
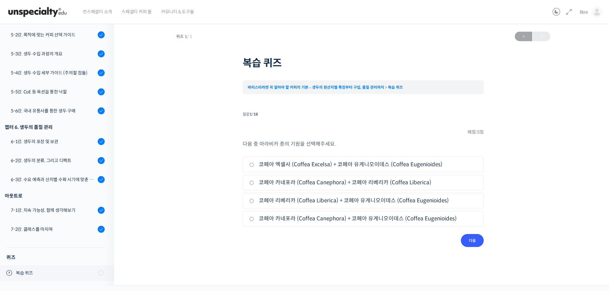
click at [286, 217] on label "코페아 카네포라 (Coffea Canephora) + 코페아 유게니오이데스 (Coffea Eugenioides)" at bounding box center [363, 219] width 228 height 9
click at [254, 217] on input "코페아 카네포라 (Coffea Canephora) + 코페아 유게니오이데스 (Coffea Eugenioides)" at bounding box center [251, 219] width 5 height 4
radio input "true"
drag, startPoint x: 484, startPoint y: 243, endPoint x: 479, endPoint y: 243, distance: 4.4
click at [484, 243] on div "퀴즈 1 / 1 [DATE] 9:54 오전 ← 이전 복습 퀴즈 바리스타라면 꼭 알아야 할 커피의 기본 – 생두의 원산지별 특징부터 구입, 품질…" at bounding box center [363, 138] width 434 height 219
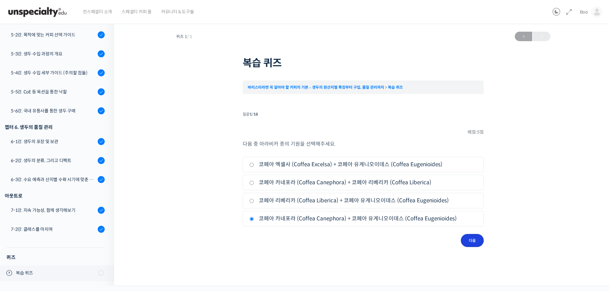
click at [478, 243] on input "다음" at bounding box center [472, 240] width 23 height 13
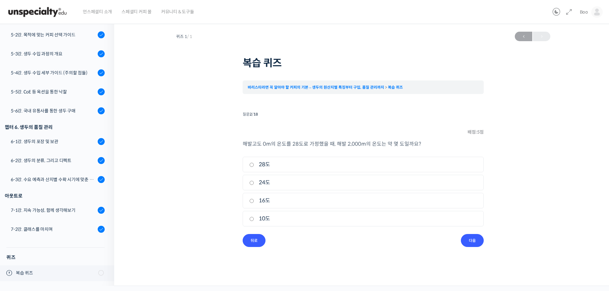
click at [272, 199] on label "16도" at bounding box center [363, 201] width 228 height 9
click at [254, 199] on input "16도" at bounding box center [251, 201] width 5 height 4
radio input "true"
click at [263, 202] on label "16도" at bounding box center [363, 201] width 228 height 9
click at [254, 202] on input "16도" at bounding box center [251, 201] width 5 height 4
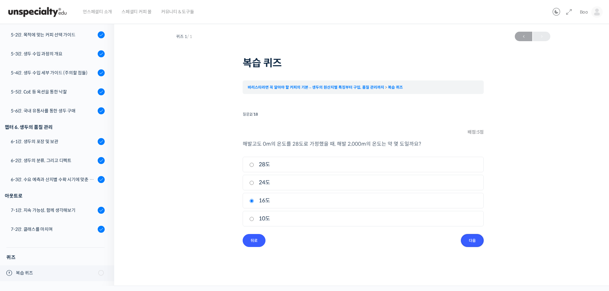
click at [476, 245] on input "다음" at bounding box center [472, 240] width 23 height 13
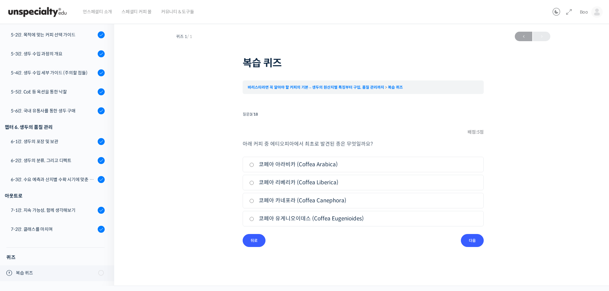
click at [277, 166] on label "코페아 아라비카 (Coffea Arabica)" at bounding box center [363, 164] width 228 height 9
click at [254, 166] on input "코페아 아라비카 (Coffea Arabica)" at bounding box center [251, 165] width 5 height 4
radio input "true"
click at [475, 237] on input "다음" at bounding box center [472, 240] width 23 height 13
click at [277, 184] on label "부티르산 (Butyric acid)" at bounding box center [363, 182] width 228 height 9
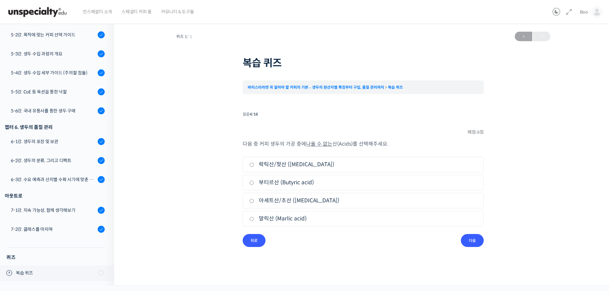
click at [254, 184] on input "부티르산 (Butyric acid)" at bounding box center [251, 183] width 5 height 4
radio input "true"
click at [479, 243] on input "다음" at bounding box center [472, 240] width 23 height 13
drag, startPoint x: 269, startPoint y: 186, endPoint x: 268, endPoint y: 192, distance: 5.7
click at [269, 186] on label "이산화탄소 추출" at bounding box center [363, 182] width 228 height 9
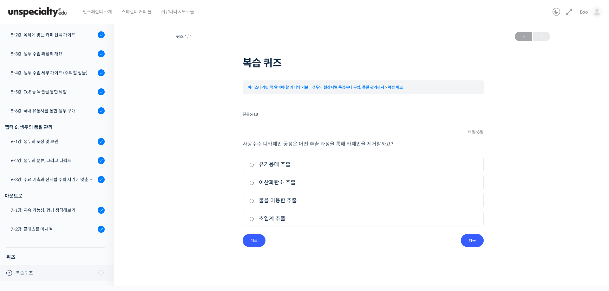
click at [254, 185] on input "이산화탄소 추출" at bounding box center [251, 183] width 5 height 4
radio input "true"
click at [268, 196] on li "3. 물을 이용한 추출" at bounding box center [363, 201] width 241 height 16
click at [261, 239] on input "뒤로" at bounding box center [254, 240] width 23 height 13
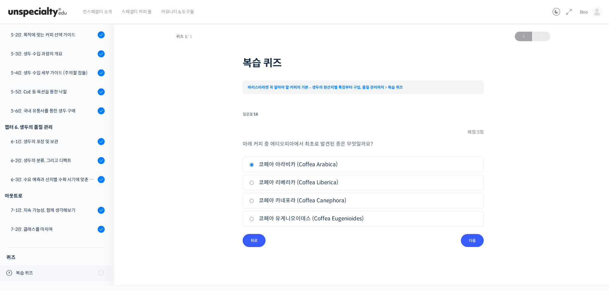
click at [261, 239] on input "뒤로" at bounding box center [254, 240] width 23 height 13
click at [0, 0] on input "뒤로" at bounding box center [0, 0] width 0 height 0
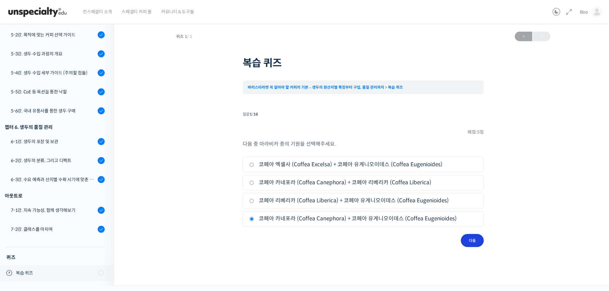
click at [469, 242] on input "다음" at bounding box center [472, 240] width 23 height 13
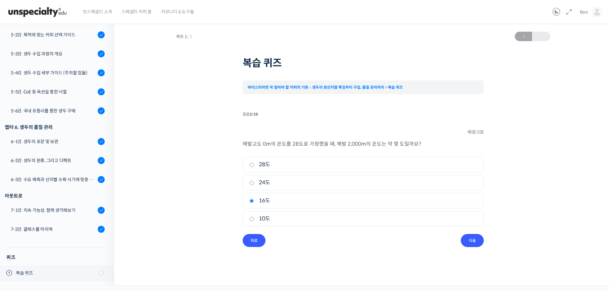
click at [470, 240] on input "다음" at bounding box center [472, 240] width 23 height 13
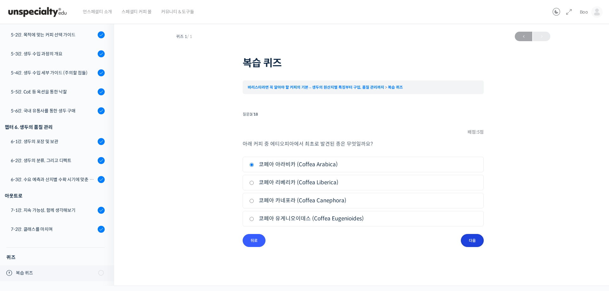
click at [470, 240] on input "다음" at bounding box center [472, 240] width 23 height 13
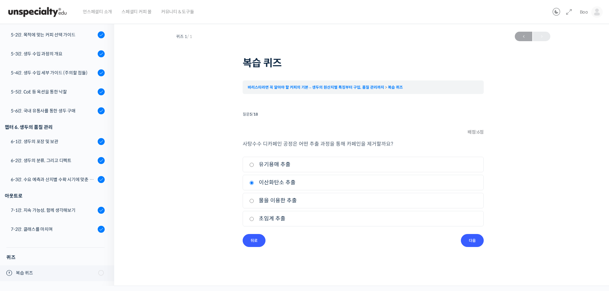
click at [266, 166] on label "유기용매 추출" at bounding box center [363, 164] width 228 height 9
click at [254, 166] on input "유기용매 추출" at bounding box center [251, 165] width 5 height 4
radio input "true"
click at [470, 238] on input "다음" at bounding box center [472, 240] width 23 height 13
click at [269, 186] on label "Semi Forest Coffee" at bounding box center [363, 182] width 228 height 9
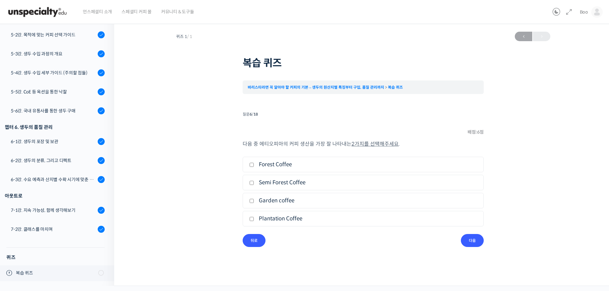
click at [254, 185] on input "Semi Forest Coffee" at bounding box center [251, 183] width 5 height 4
checkbox input "true"
click at [269, 199] on label "Garden coffee" at bounding box center [363, 201] width 228 height 9
click at [254, 199] on input "Garden coffee" at bounding box center [251, 201] width 5 height 4
checkbox input "true"
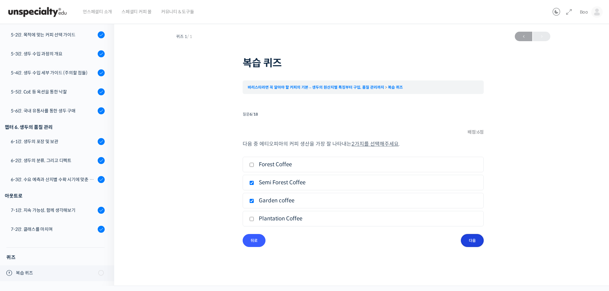
click at [470, 241] on input "다음" at bounding box center [472, 240] width 23 height 13
drag, startPoint x: 274, startPoint y: 183, endPoint x: 301, endPoint y: 193, distance: 28.1
click at [274, 183] on label "지역명" at bounding box center [363, 182] width 228 height 9
click at [254, 183] on input "지역명" at bounding box center [251, 183] width 5 height 4
radio input "true"
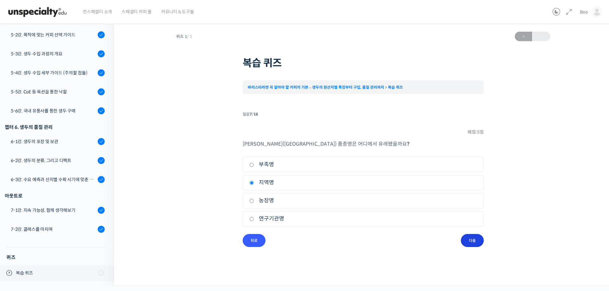
click at [476, 243] on input "다음" at bounding box center [472, 240] width 23 height 13
click at [274, 181] on label "버번 (Bourbon)" at bounding box center [363, 182] width 228 height 9
click at [254, 181] on input "버번 (Bourbon)" at bounding box center [251, 183] width 5 height 4
radio input "true"
click at [477, 239] on input "다음" at bounding box center [472, 240] width 23 height 13
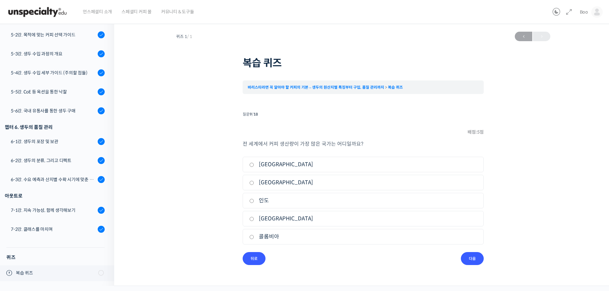
click at [267, 166] on label "브라질" at bounding box center [363, 164] width 228 height 9
click at [254, 166] on input "브라질" at bounding box center [251, 165] width 5 height 4
radio input "true"
click at [470, 258] on input "다음" at bounding box center [472, 258] width 23 height 13
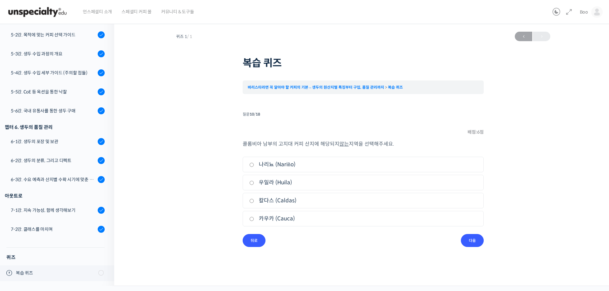
click at [283, 207] on li "3. 칼다스 (Caldas)" at bounding box center [363, 201] width 241 height 16
click at [288, 202] on label "칼다스 (Caldas)" at bounding box center [363, 201] width 228 height 9
click at [254, 202] on input "칼다스 (Caldas)" at bounding box center [251, 201] width 5 height 4
radio input "true"
click at [472, 241] on input "다음" at bounding box center [472, 240] width 23 height 13
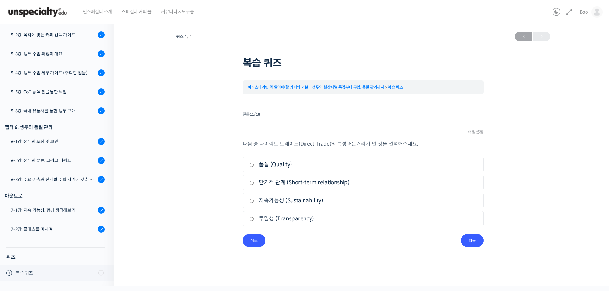
click at [269, 182] on label "단기적 관계 (Short-term relationship)" at bounding box center [363, 182] width 228 height 9
click at [254, 182] on input "단기적 관계 (Short-term relationship)" at bounding box center [251, 183] width 5 height 4
radio input "true"
click at [477, 239] on input "다음" at bounding box center [472, 240] width 23 height 13
click at [285, 180] on label "0901.11-0000" at bounding box center [363, 182] width 228 height 9
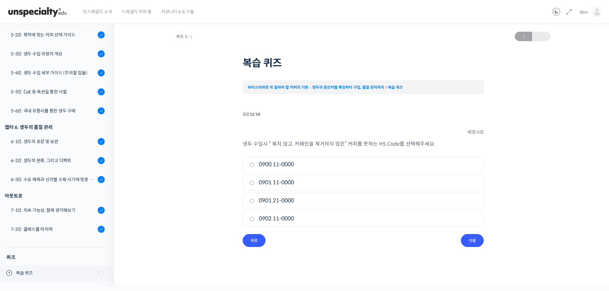
click at [254, 181] on input "0901.11-0000" at bounding box center [251, 183] width 5 height 4
radio input "true"
click at [477, 240] on input "다음" at bounding box center [472, 240] width 23 height 13
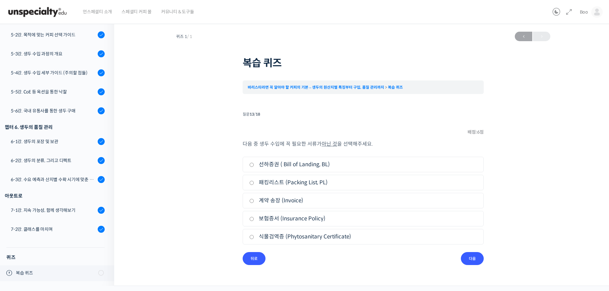
click at [270, 200] on label "계약 송장 (Invoice)" at bounding box center [363, 201] width 228 height 9
click at [254, 200] on input "계약 송장 (Invoice)" at bounding box center [251, 201] width 5 height 4
radio input "true"
click at [481, 257] on input "다음" at bounding box center [472, 258] width 23 height 13
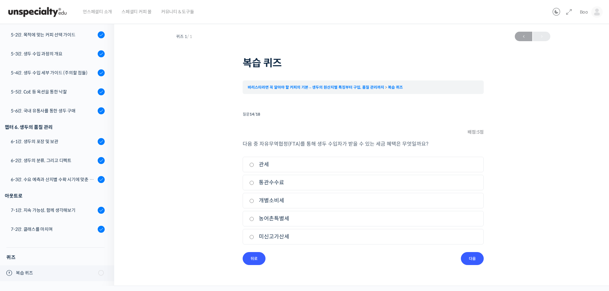
click at [261, 163] on label "관세" at bounding box center [363, 164] width 228 height 9
click at [254, 163] on input "관세" at bounding box center [251, 165] width 5 height 4
radio input "true"
click at [470, 258] on input "다음" at bounding box center [472, 258] width 23 height 13
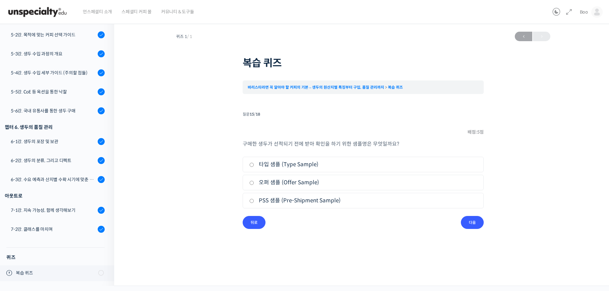
click at [275, 200] on label "PSS 샘플 (Pre-Shipment Sample)" at bounding box center [363, 201] width 228 height 9
click at [254, 200] on input "PSS 샘플 (Pre-Shipment Sample)" at bounding box center [251, 201] width 5 height 4
radio input "true"
click at [471, 230] on div "퀴즈 1 / 1 2026년 05월 24일 9:54 오전 ← 이전 복습 퀴즈 바리스타라면 꼭 알아야 할 커피의 기본 – 생두의 원산지별 특징부터…" at bounding box center [363, 135] width 434 height 213
click at [470, 223] on input "다음" at bounding box center [472, 222] width 23 height 13
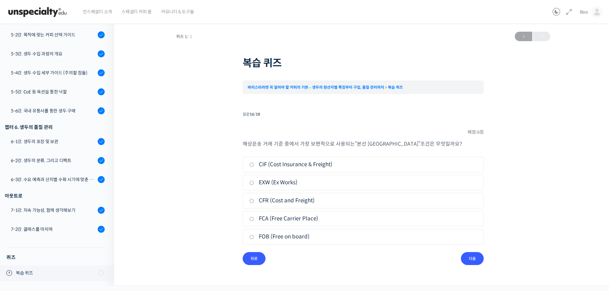
click at [273, 236] on label "FOB (Free on board)" at bounding box center [363, 237] width 228 height 9
click at [254, 236] on input "FOB (Free on board)" at bounding box center [251, 237] width 5 height 4
radio input "true"
click at [469, 258] on input "다음" at bounding box center [472, 258] width 23 height 13
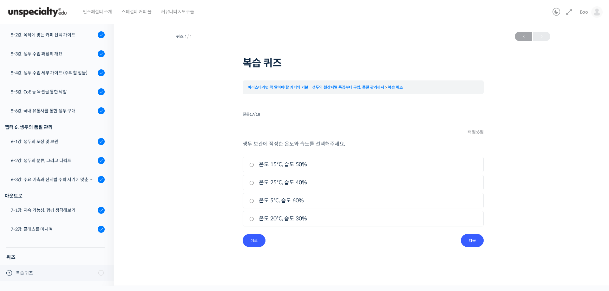
click at [277, 166] on label "온도 15°C, 습도 50%" at bounding box center [363, 164] width 228 height 9
click at [254, 166] on input "온도 15°C, 습도 50%" at bounding box center [251, 165] width 5 height 4
radio input "true"
click at [478, 239] on input "다음" at bounding box center [472, 240] width 23 height 13
click at [267, 220] on label "Full black" at bounding box center [363, 219] width 228 height 9
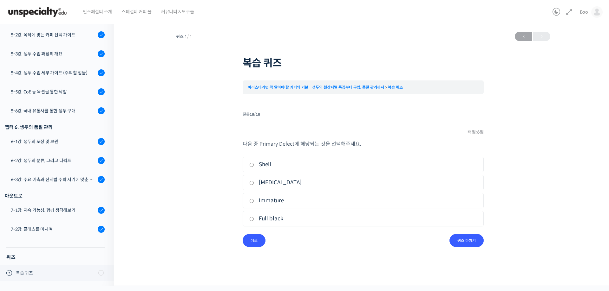
click at [254, 220] on input "Full black" at bounding box center [251, 219] width 5 height 4
radio input "true"
click at [485, 239] on div "퀴즈 1 / 1 2026년 05월 24일 9:54 오전 ← 이전 복습 퀴즈 바리스타라면 꼭 알아야 할 커피의 기본 – 생두의 원산지별 특징부터…" at bounding box center [363, 138] width 434 height 219
click at [474, 241] on input "퀴즈 마치기" at bounding box center [466, 240] width 34 height 13
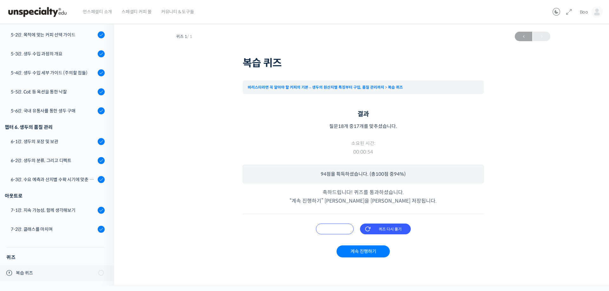
click at [340, 230] on input "오답 확인하기" at bounding box center [335, 229] width 38 height 11
click at [332, 229] on input "오답 확인하기" at bounding box center [332, 229] width 38 height 11
click at [496, 191] on div "퀴즈 1 / 1 2026년 05월 24일 9:54 오전 ← 이전 복습 퀴즈 바리스타라면 꼭 알아야 할 커피의 기본 – 생두의 원산지별 특징부터…" at bounding box center [363, 150] width 434 height 242
click at [323, 230] on input "오답 확인하기" at bounding box center [335, 229] width 38 height 11
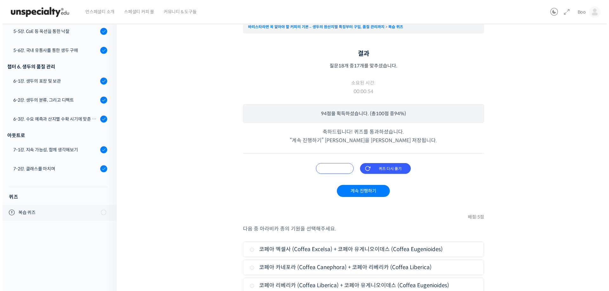
scroll to position [0, 0]
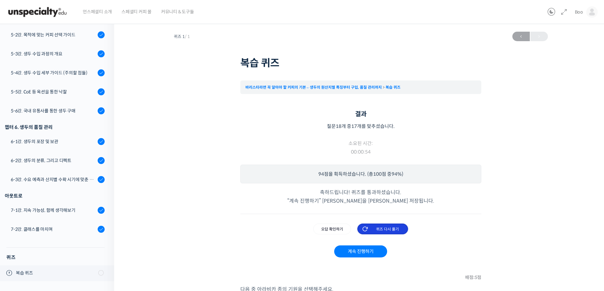
click at [395, 226] on input "퀴즈 다시 풀기" at bounding box center [382, 229] width 51 height 11
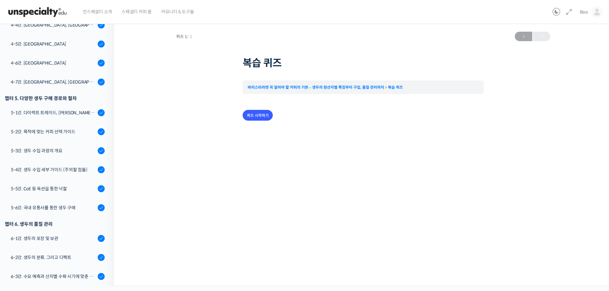
scroll to position [462, 0]
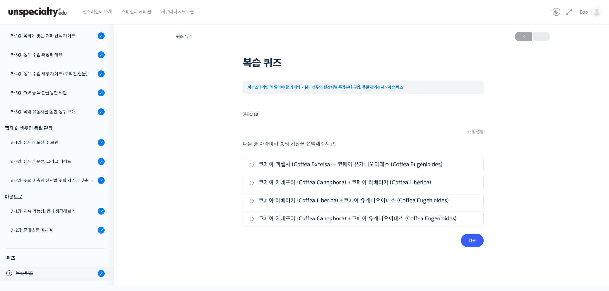
click at [316, 218] on label "코페아 카네포라 (Coffea Canephora) + 코페아 유게니오이데스 (Coffea Eugenioides)" at bounding box center [363, 219] width 228 height 9
click at [254, 218] on input "코페아 카네포라 (Coffea Canephora) + 코페아 유게니오이데스 (Coffea Eugenioides)" at bounding box center [251, 219] width 5 height 4
radio input "true"
click at [476, 237] on input "다음" at bounding box center [472, 240] width 23 height 13
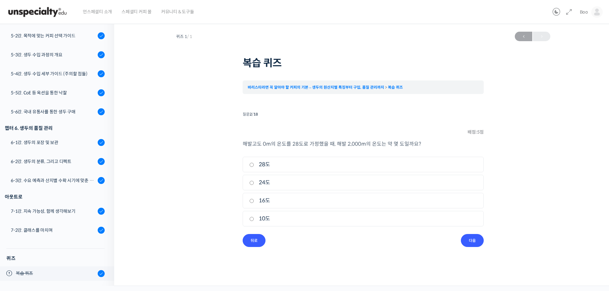
click at [272, 205] on label "16도" at bounding box center [363, 201] width 228 height 9
click at [254, 203] on input "16도" at bounding box center [251, 201] width 5 height 4
radio input "true"
click at [464, 236] on input "다음" at bounding box center [472, 240] width 23 height 13
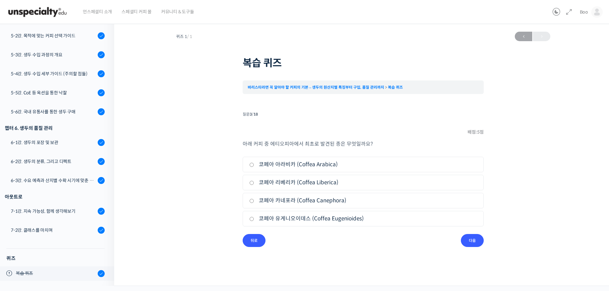
click at [287, 167] on label "코페아 아라비카 (Coffea Arabica)" at bounding box center [363, 164] width 228 height 9
click at [254, 167] on input "코페아 아라비카 (Coffea Arabica)" at bounding box center [251, 165] width 5 height 4
radio input "true"
click at [471, 242] on input "다음" at bounding box center [472, 240] width 23 height 13
drag, startPoint x: 281, startPoint y: 183, endPoint x: 367, endPoint y: 199, distance: 87.7
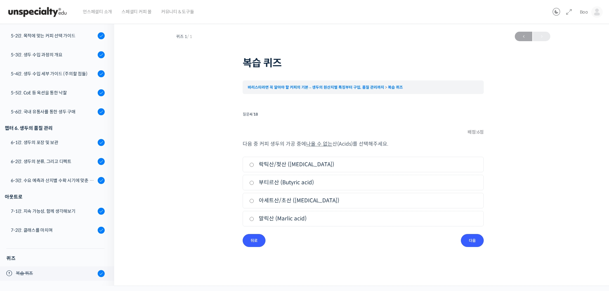
click at [281, 184] on label "부티르산 (Butyric acid)" at bounding box center [363, 182] width 228 height 9
click at [254, 184] on input "부티르산 (Butyric acid)" at bounding box center [251, 183] width 5 height 4
radio input "true"
click at [468, 240] on input "다음" at bounding box center [472, 240] width 23 height 13
click at [258, 159] on li "1. 유기용매 추출" at bounding box center [363, 165] width 241 height 16
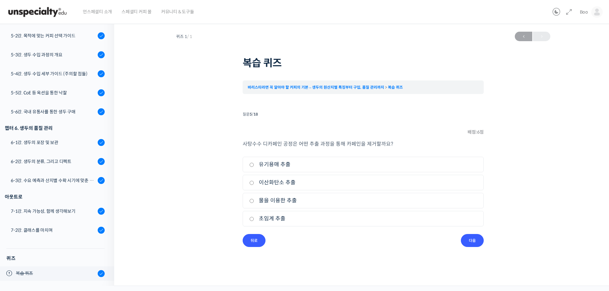
drag, startPoint x: 279, startPoint y: 163, endPoint x: 282, endPoint y: 167, distance: 5.2
click at [279, 163] on label "유기용매 추출" at bounding box center [363, 164] width 228 height 9
click at [254, 163] on input "유기용매 추출" at bounding box center [251, 165] width 5 height 4
radio input "true"
click at [471, 240] on input "다음" at bounding box center [472, 240] width 23 height 13
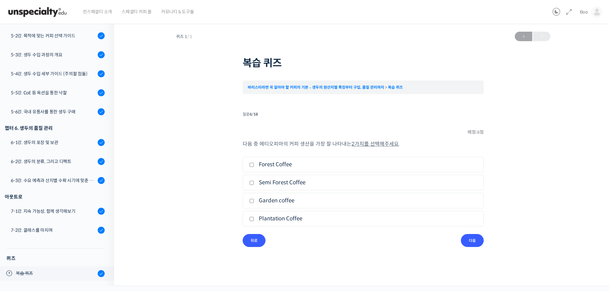
click at [270, 184] on label "Semi Forest Coffee" at bounding box center [363, 182] width 228 height 9
click at [254, 184] on input "Semi Forest Coffee" at bounding box center [251, 183] width 5 height 4
checkbox input "true"
drag, startPoint x: 271, startPoint y: 203, endPoint x: 286, endPoint y: 203, distance: 15.5
click at [271, 203] on label "Garden coffee" at bounding box center [363, 201] width 228 height 9
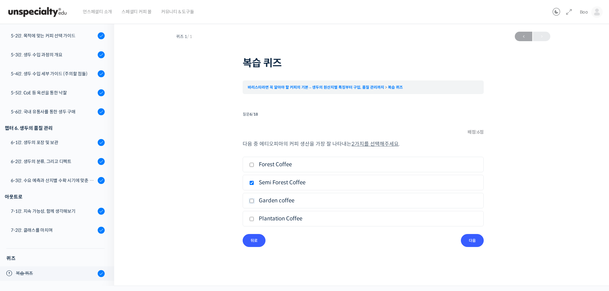
click at [254, 203] on input "Garden coffee" at bounding box center [251, 201] width 5 height 4
checkbox input "true"
click at [488, 249] on div "퀴즈 1 / 1 2026년 05월 24일 9:54 오전 ← 이전 복습 퀴즈 바리스타라면 꼭 알아야 할 커피의 기본 – 생두의 원산지별 특징부터…" at bounding box center [363, 144] width 434 height 231
click at [477, 246] on input "다음" at bounding box center [472, 240] width 23 height 13
click at [267, 183] on label "지역명" at bounding box center [363, 182] width 228 height 9
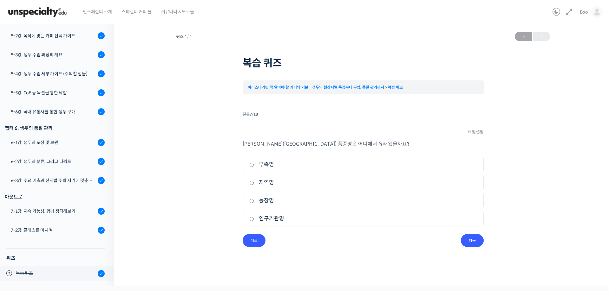
click at [254, 183] on input "지역명" at bounding box center [251, 183] width 5 height 4
radio input "true"
click at [466, 239] on input "다음" at bounding box center [472, 240] width 23 height 13
click at [286, 162] on label "파카마라 (Pacamara)" at bounding box center [363, 164] width 228 height 9
click at [254, 163] on input "파카마라 (Pacamara)" at bounding box center [251, 165] width 5 height 4
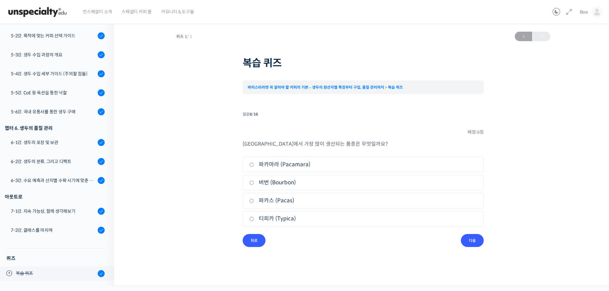
radio input "true"
drag, startPoint x: 277, startPoint y: 168, endPoint x: 277, endPoint y: 188, distance: 20.0
click at [277, 187] on ul "1. 파카마라 (Pacamara) 2. 버번 (Bourbon) 3. 파카스 (Pacas) 4. 티피카 (Typica)" at bounding box center [363, 193] width 241 height 72
click at [276, 188] on li "2. 버번 (Bourbon)" at bounding box center [363, 183] width 241 height 16
click at [280, 183] on label "버번 (Bourbon)" at bounding box center [363, 182] width 228 height 9
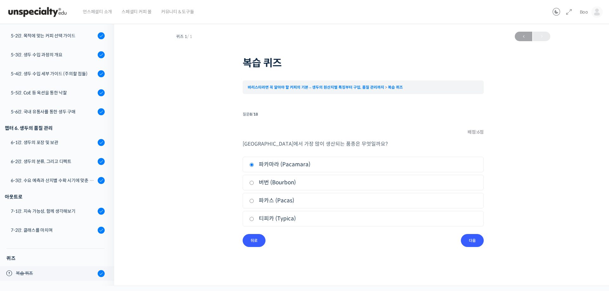
click at [254, 183] on input "버번 (Bourbon)" at bounding box center [251, 183] width 5 height 4
radio input "true"
click at [473, 241] on input "다음" at bounding box center [472, 240] width 23 height 13
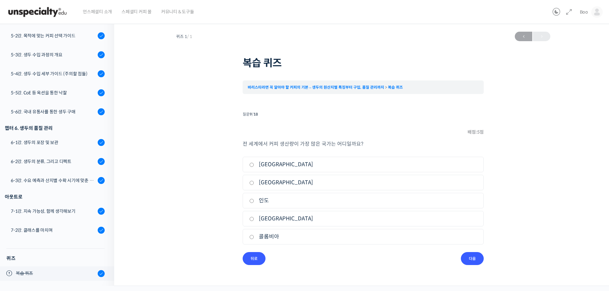
click at [274, 182] on label "인도네시아" at bounding box center [363, 182] width 228 height 9
click at [254, 182] on input "인도네시아" at bounding box center [251, 183] width 5 height 4
radio input "true"
click at [269, 163] on label "브라질" at bounding box center [363, 164] width 228 height 9
click at [254, 163] on input "브라질" at bounding box center [251, 165] width 5 height 4
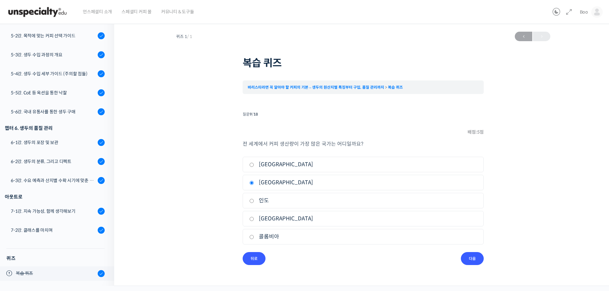
radio input "true"
click at [469, 260] on input "다음" at bounding box center [472, 258] width 23 height 13
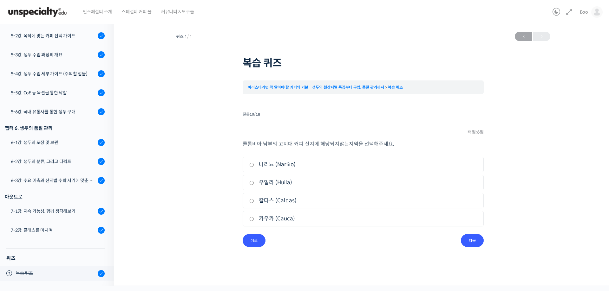
click at [274, 200] on label "칼다스 (Caldas)" at bounding box center [363, 201] width 228 height 9
click at [254, 200] on input "칼다스 (Caldas)" at bounding box center [251, 201] width 5 height 4
radio input "true"
click at [480, 239] on input "다음" at bounding box center [472, 240] width 23 height 13
click at [283, 185] on label "단기적 관계 (Short-term relationship)" at bounding box center [363, 182] width 228 height 9
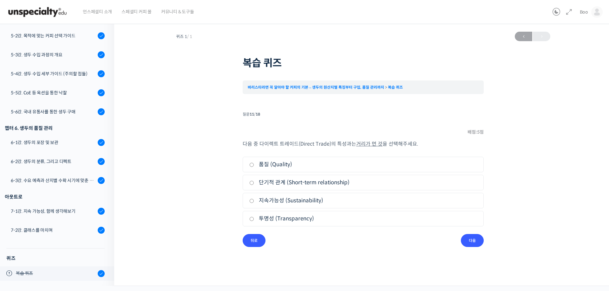
click at [254, 185] on input "단기적 관계 (Short-term relationship)" at bounding box center [251, 183] width 5 height 4
radio input "true"
drag, startPoint x: 480, startPoint y: 239, endPoint x: 474, endPoint y: 239, distance: 6.3
click at [479, 240] on input "다음" at bounding box center [472, 240] width 23 height 13
click at [273, 181] on label "0901.11-0000" at bounding box center [363, 182] width 228 height 9
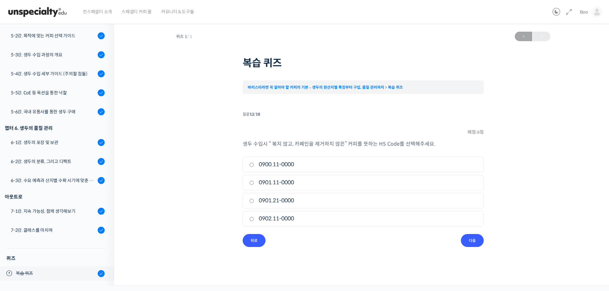
click at [254, 181] on input "0901.11-0000" at bounding box center [251, 183] width 5 height 4
radio input "true"
click at [479, 240] on input "다음" at bounding box center [472, 240] width 23 height 13
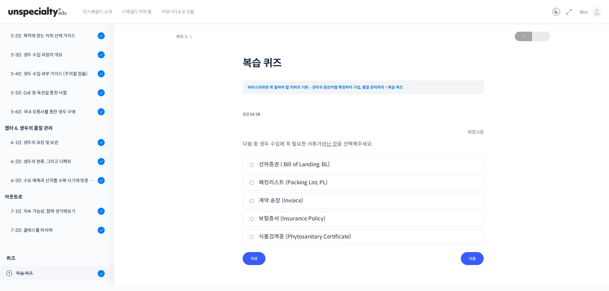
click at [277, 218] on label "보험증서 (Insurance Policy)" at bounding box center [363, 219] width 228 height 9
click at [254, 218] on input "보험증서 (Insurance Policy)" at bounding box center [251, 219] width 5 height 4
radio input "true"
click at [471, 258] on input "다음" at bounding box center [472, 258] width 23 height 13
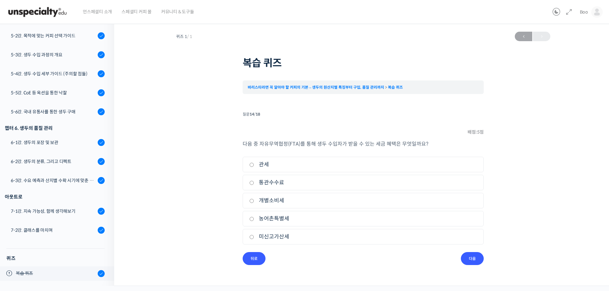
click at [268, 166] on label "관세" at bounding box center [363, 164] width 228 height 9
click at [254, 166] on input "관세" at bounding box center [251, 165] width 5 height 4
radio input "true"
click at [471, 256] on input "다음" at bounding box center [472, 258] width 23 height 13
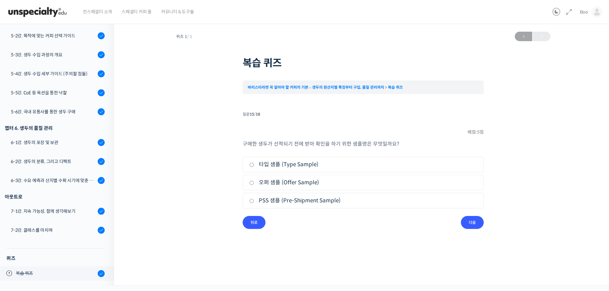
click at [287, 204] on label "PSS 샘플 (Pre-Shipment Sample)" at bounding box center [363, 201] width 228 height 9
click at [254, 203] on input "PSS 샘플 (Pre-Shipment Sample)" at bounding box center [251, 201] width 5 height 4
radio input "true"
click at [476, 223] on input "다음" at bounding box center [472, 222] width 23 height 13
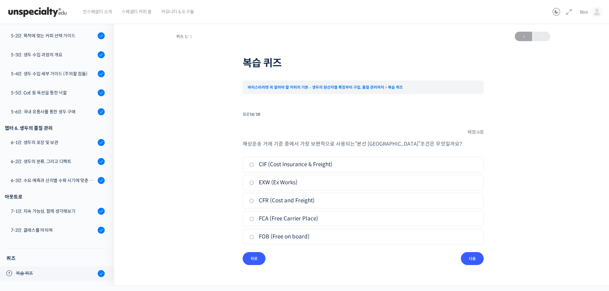
click at [287, 233] on label "FOB (Free on board)" at bounding box center [363, 237] width 228 height 9
click at [254, 235] on input "FOB (Free on board)" at bounding box center [251, 237] width 5 height 4
radio input "true"
click at [466, 260] on input "다음" at bounding box center [472, 258] width 23 height 13
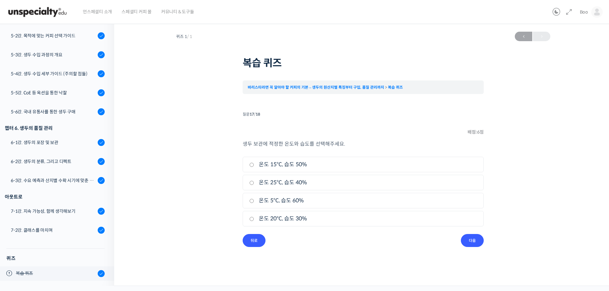
click at [266, 168] on label "온도 15°C, 습도 50%" at bounding box center [363, 164] width 228 height 9
click at [254, 167] on input "온도 15°C, 습도 50%" at bounding box center [251, 165] width 5 height 4
radio input "true"
click at [467, 238] on input "다음" at bounding box center [472, 240] width 23 height 13
click at [278, 219] on label "Full black" at bounding box center [363, 219] width 228 height 9
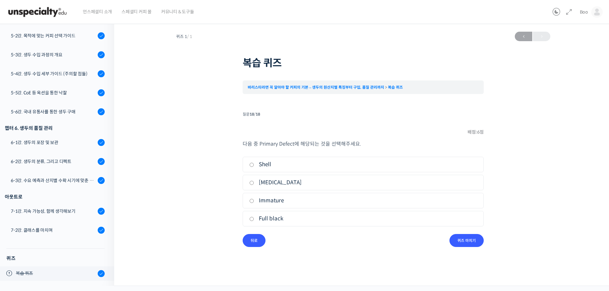
click at [254, 219] on input "Full black" at bounding box center [251, 219] width 5 height 4
radio input "true"
click at [467, 239] on input "퀴즈 마치기" at bounding box center [466, 240] width 34 height 13
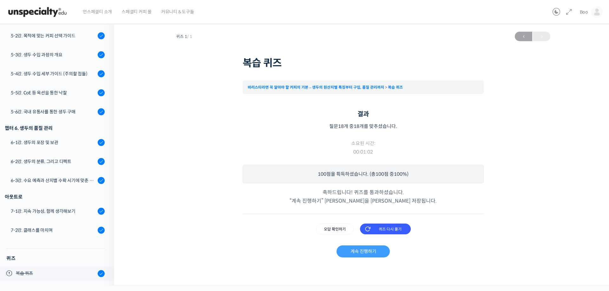
click at [369, 247] on link "계속 진행하기" at bounding box center [362, 252] width 53 height 12
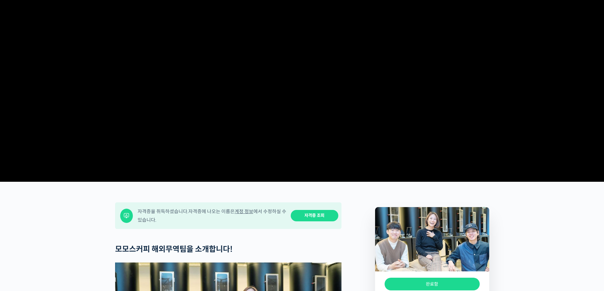
scroll to position [190, 0]
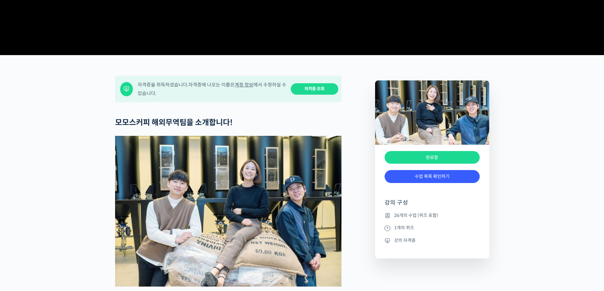
click at [442, 164] on div "완료함" at bounding box center [432, 157] width 95 height 13
click at [452, 183] on link "수업 목록 확인하기" at bounding box center [432, 176] width 95 height 13
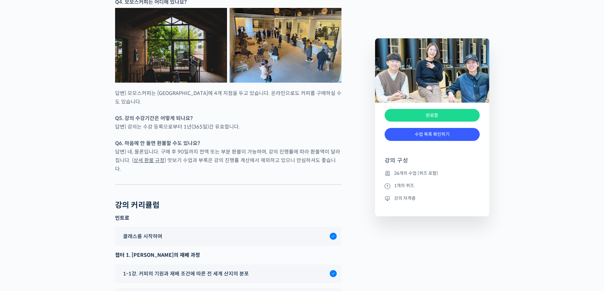
scroll to position [2966, 0]
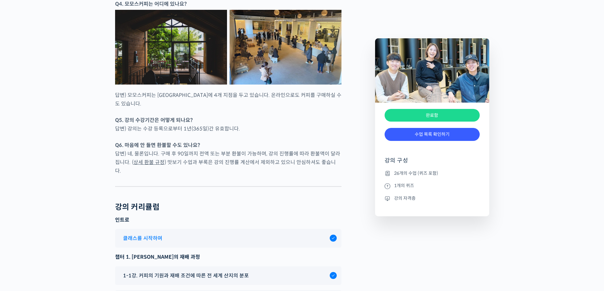
click at [158, 234] on span "클래스를 시작하며" at bounding box center [142, 238] width 39 height 9
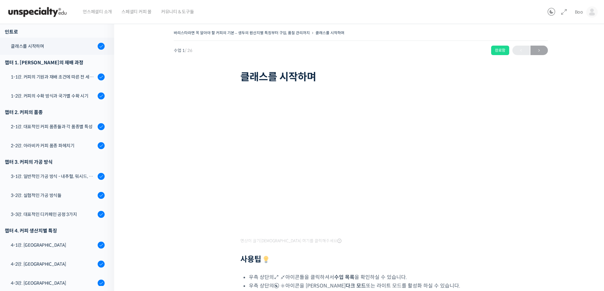
scroll to position [91, 0]
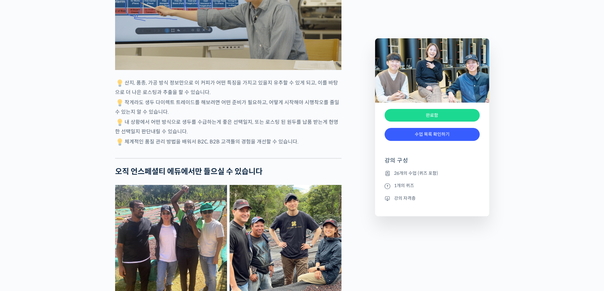
scroll to position [1476, 0]
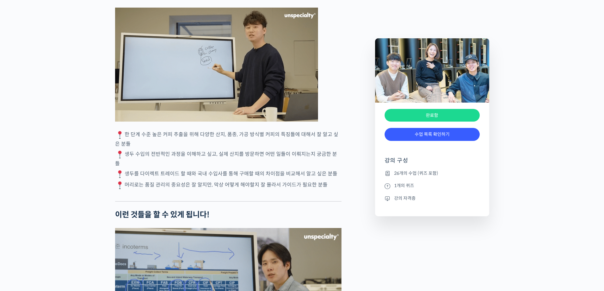
click at [441, 111] on div "완료함" at bounding box center [432, 115] width 95 height 13
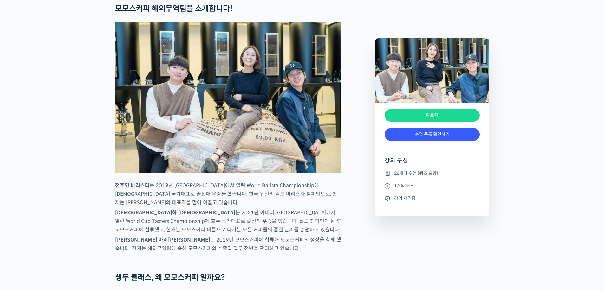
scroll to position [255, 0]
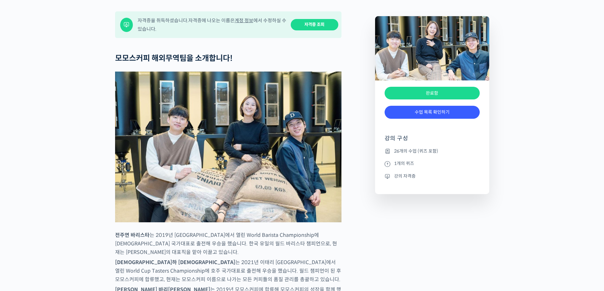
click at [310, 31] on link "자격증 조회" at bounding box center [315, 25] width 48 height 12
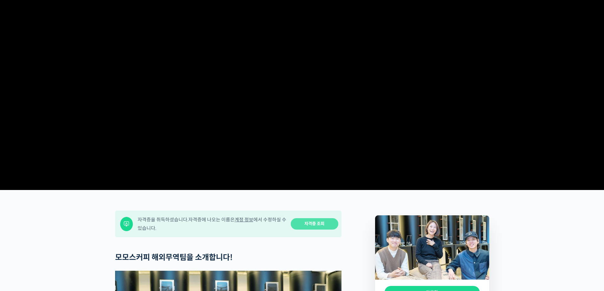
scroll to position [0, 0]
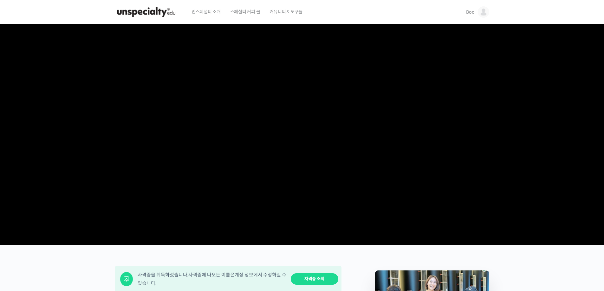
click at [167, 11] on img at bounding box center [146, 12] width 62 height 19
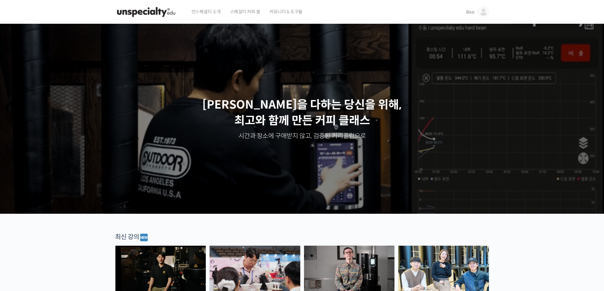
click at [486, 15] on img at bounding box center [483, 11] width 11 height 11
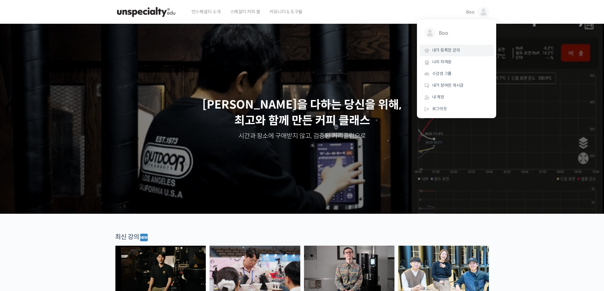
click at [464, 52] on link "내가 등록한 강의" at bounding box center [456, 51] width 74 height 12
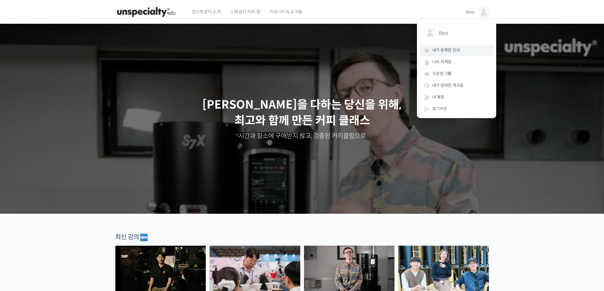
click at [455, 50] on span "내가 등록한 강의" at bounding box center [446, 50] width 28 height 5
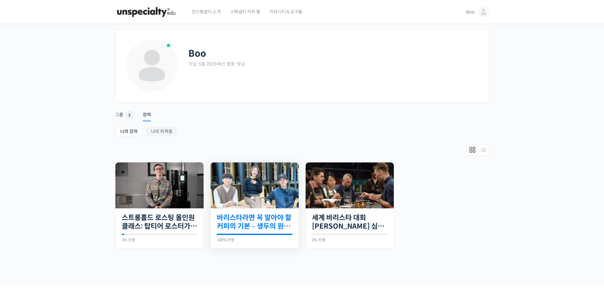
click at [258, 226] on link "바리스타라면 꼭 알아야 할 커피의 기본 – 생두의 원산지별 특징부터 구입, 품질 관리까지" at bounding box center [254, 222] width 75 height 17
drag, startPoint x: 450, startPoint y: 200, endPoint x: 429, endPoint y: 200, distance: 20.9
click at [450, 200] on ul "진행 중 30개의 수업 스트롱홀드 로스팅 올인원 클래스: 탑티어 로스터가 알려주는 스트롱홀드 A to Z 가이드 3% 진행 최근 활동: [DA…" at bounding box center [302, 208] width 380 height 93
